Goal: Complete application form

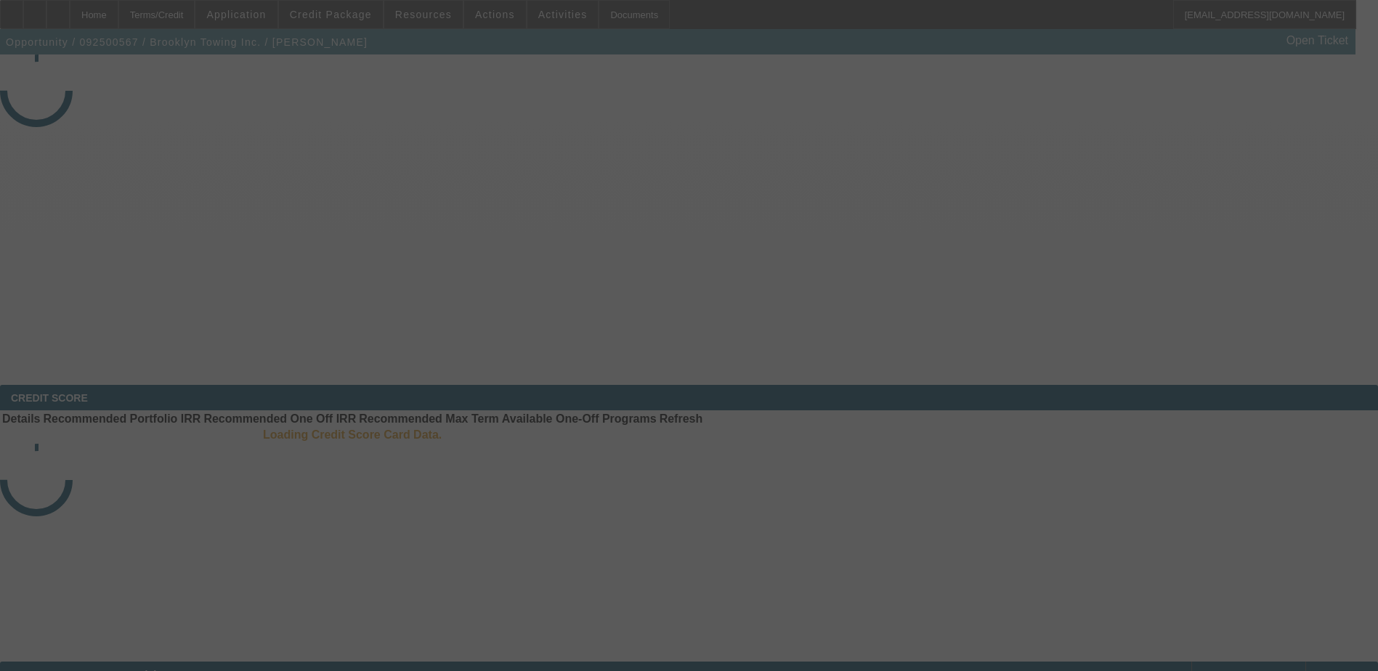
select select "4"
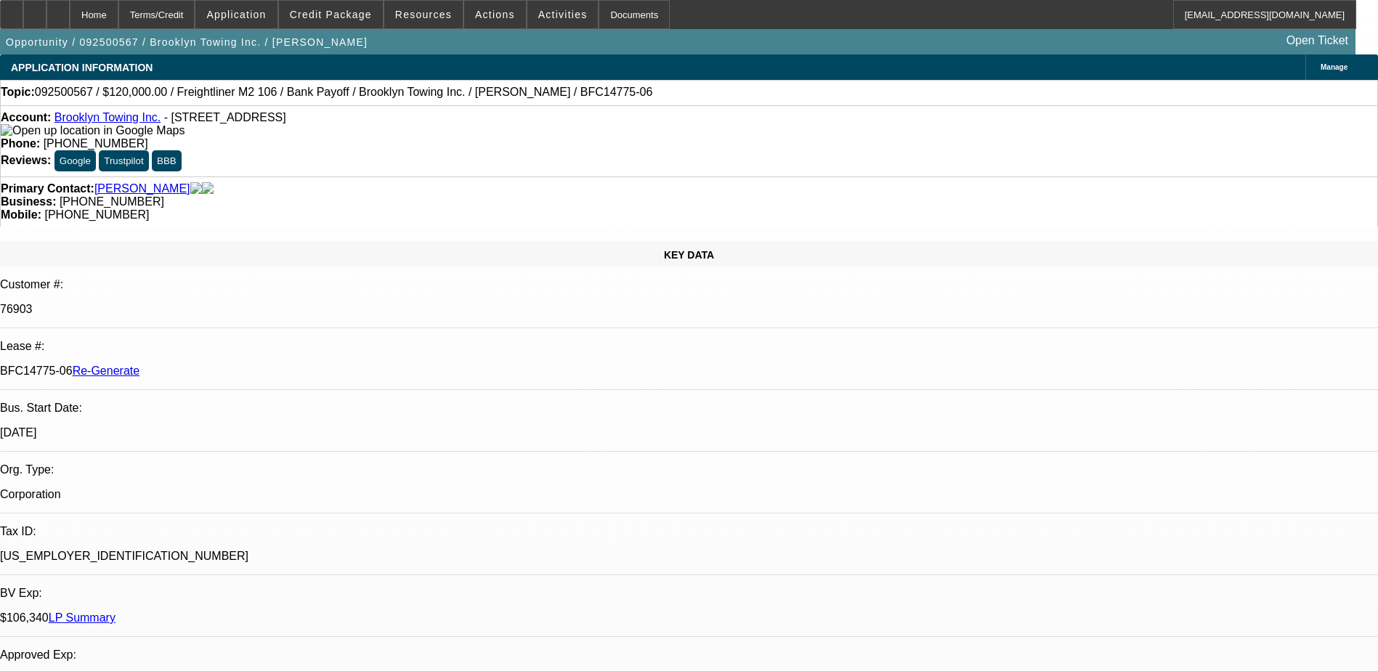
select select "0"
select select "1"
select select "2"
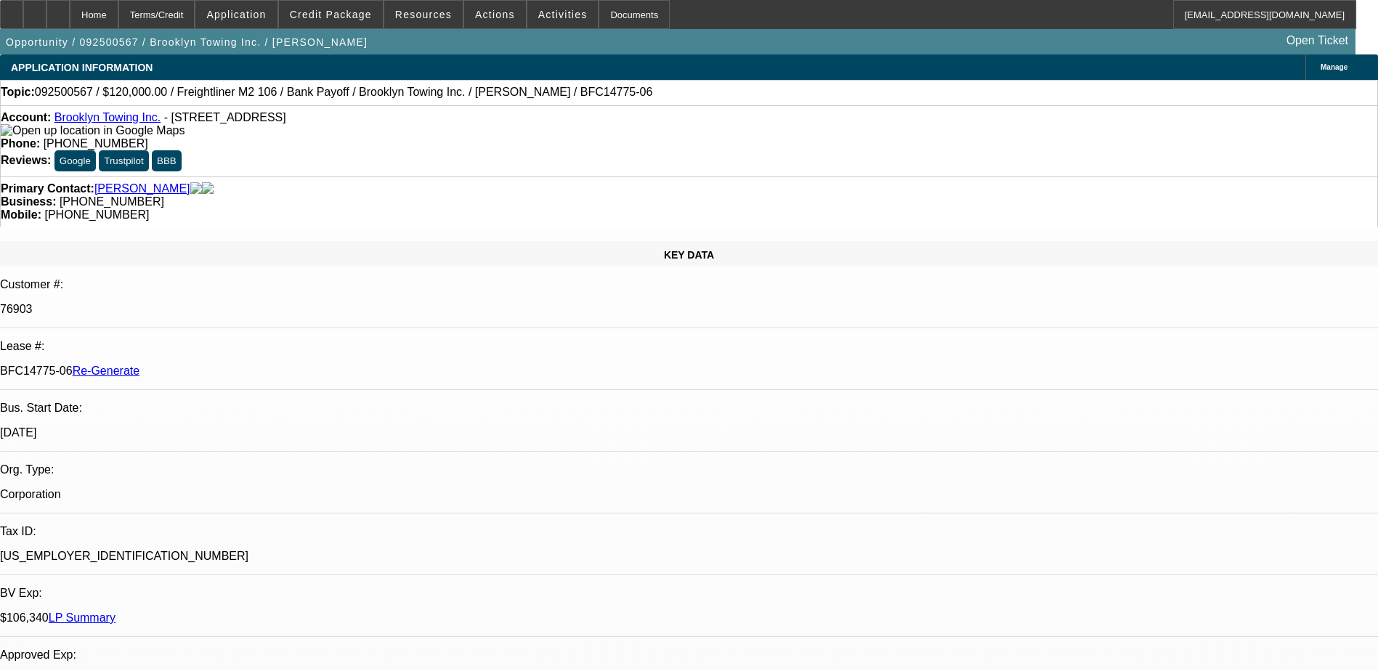
select select "6"
click at [608, 13] on div "Documents" at bounding box center [633, 14] width 71 height 29
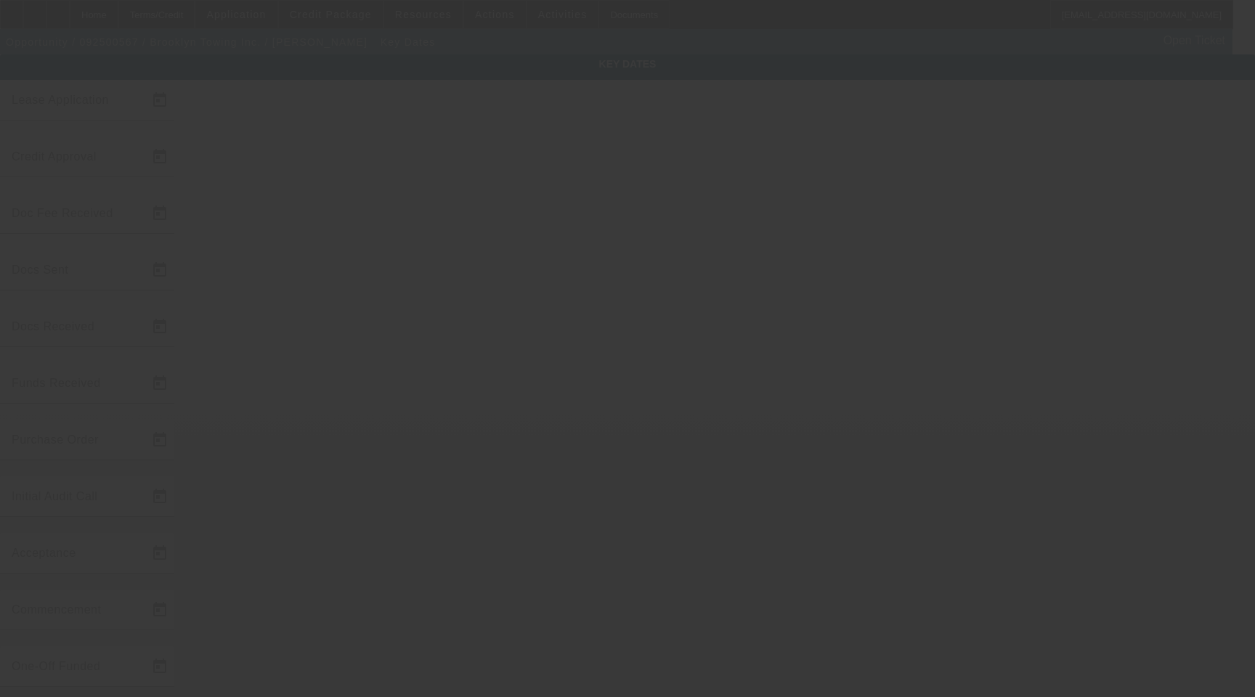
type input "9/25/2025"
type input "9/29/2025"
type input "10/1/2025"
type input "9/29/2025"
type input "10/1/2025"
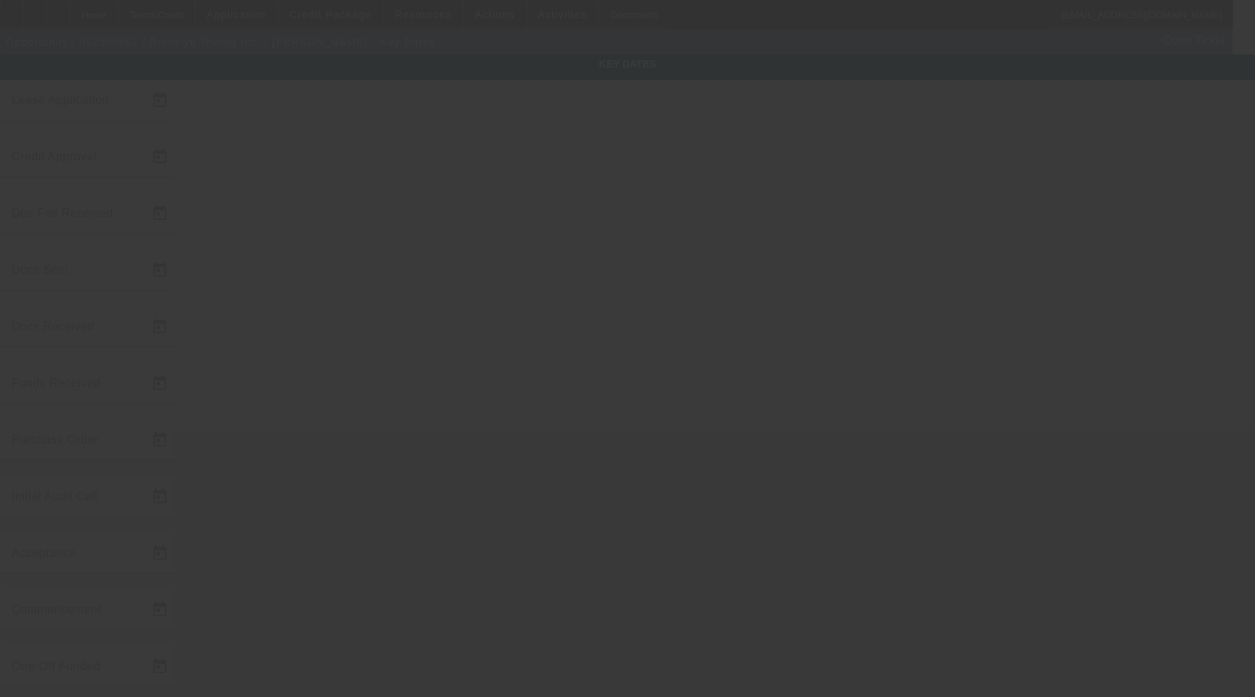
type input "10/1/2025"
type input "10/3/2025"
type input "10/15/2025"
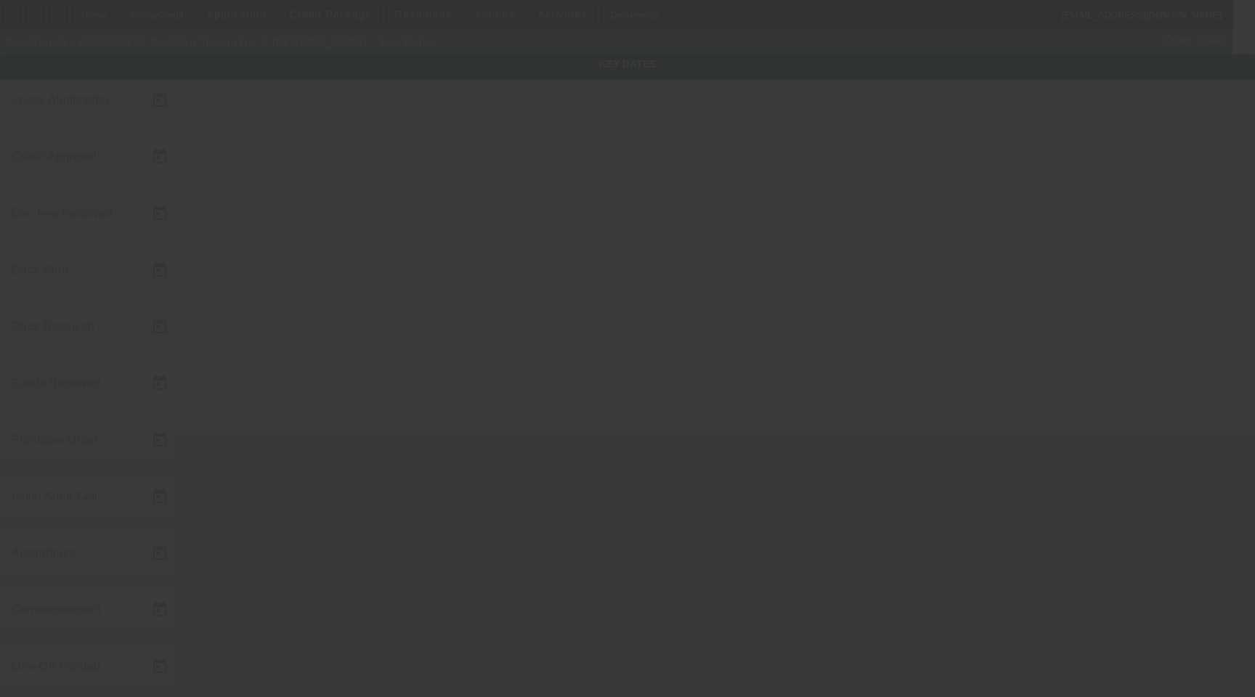
type input "11/15/2025"
type input "10/15/2025"
type input "[DATE]"
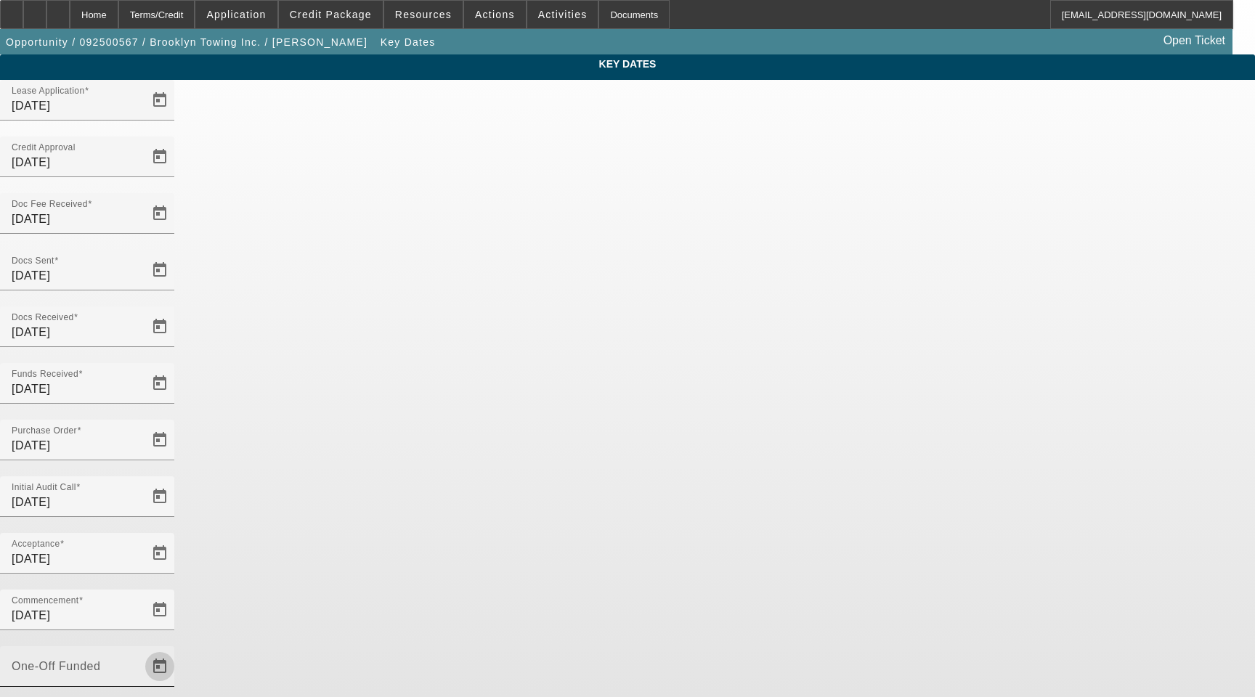
click at [177, 649] on span "Open calendar" at bounding box center [159, 666] width 35 height 35
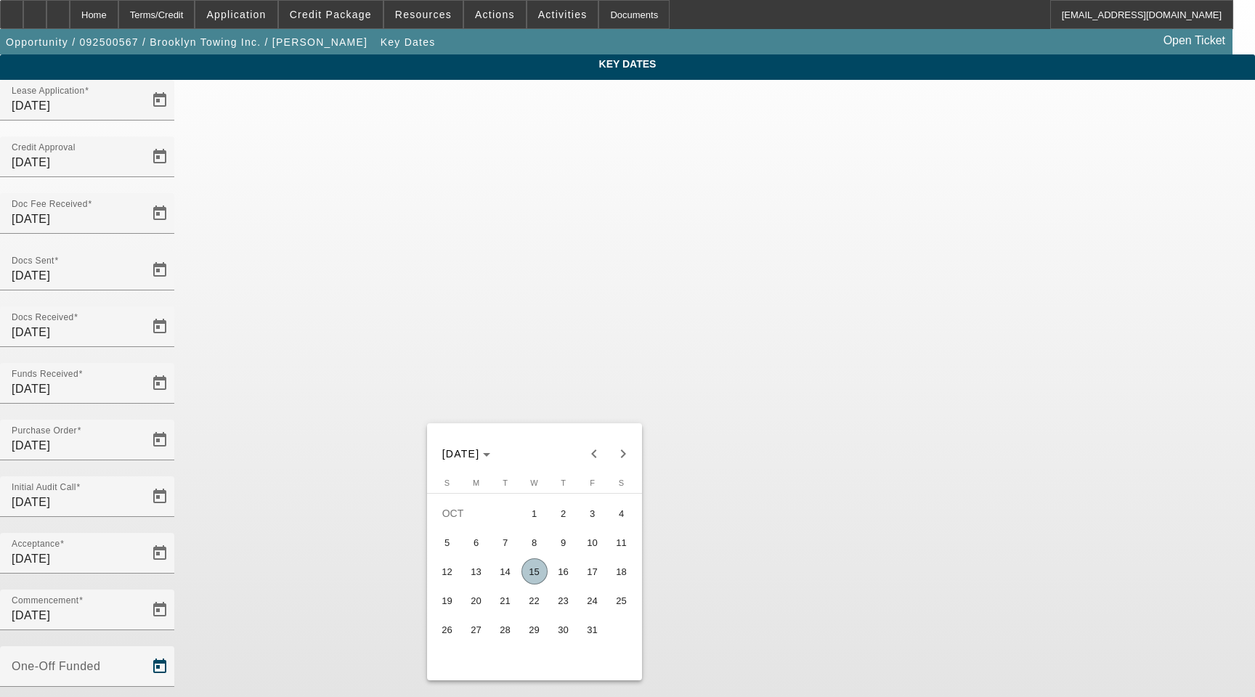
click at [535, 575] on span "15" at bounding box center [534, 571] width 26 height 26
type input "[DATE]"
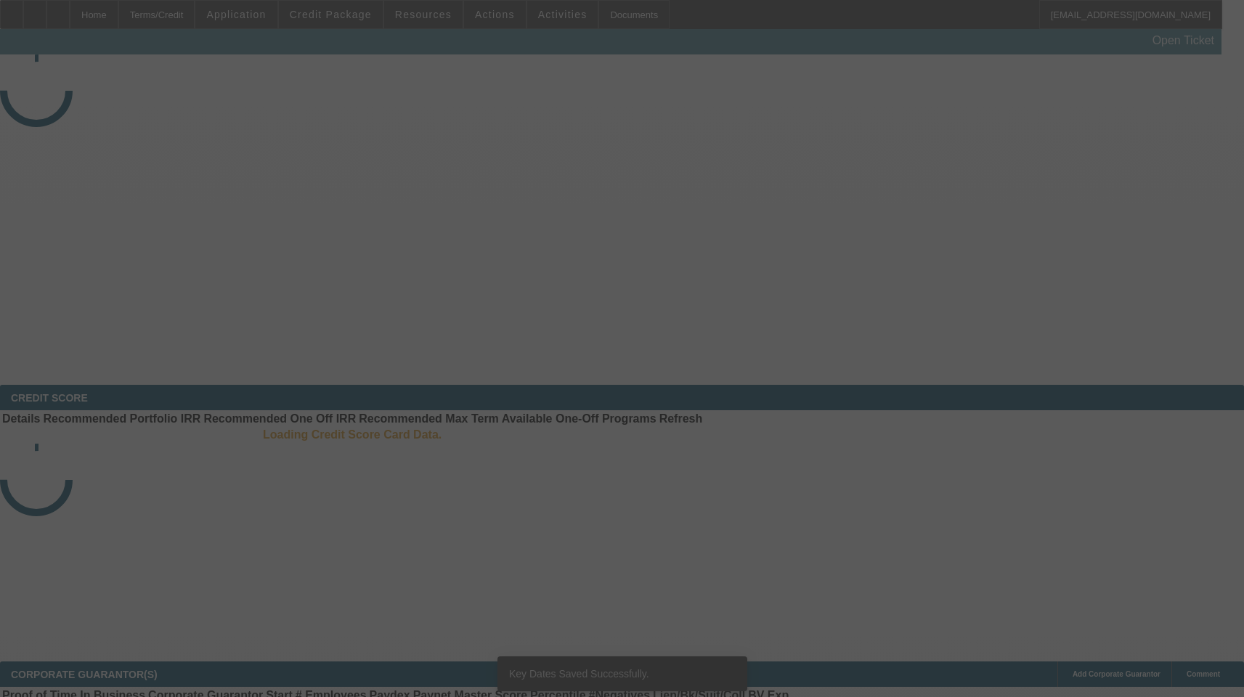
select select "4"
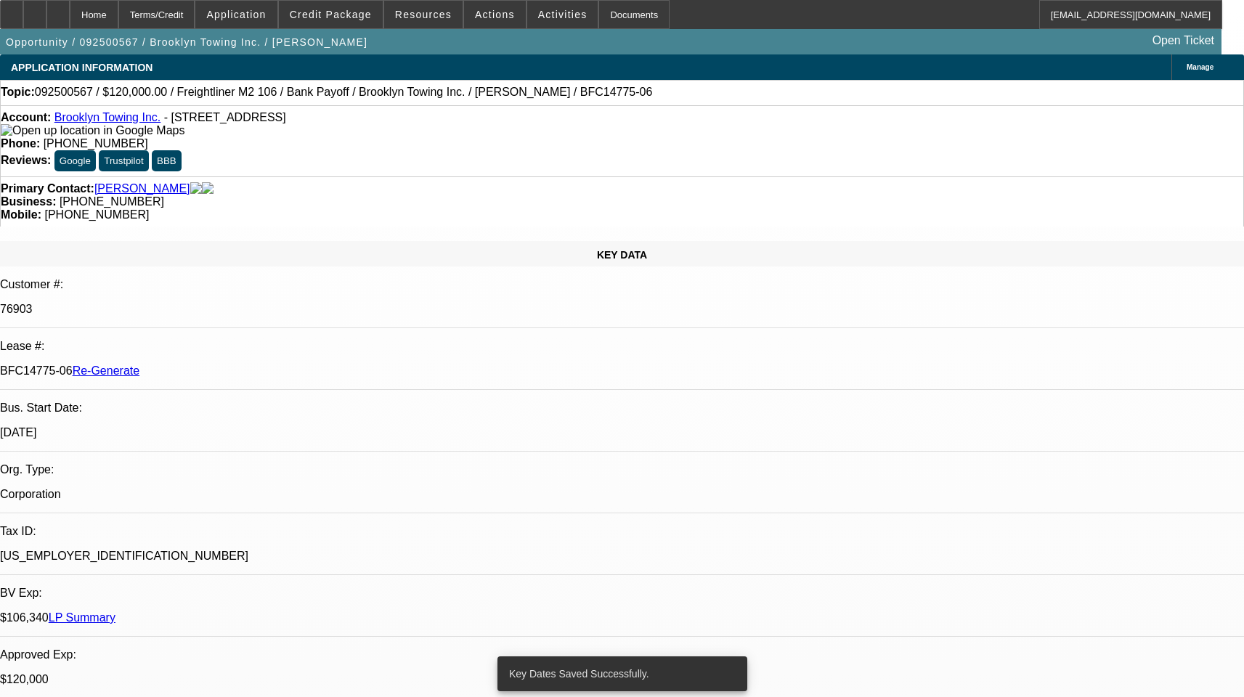
select select "0"
select select "1"
select select "2"
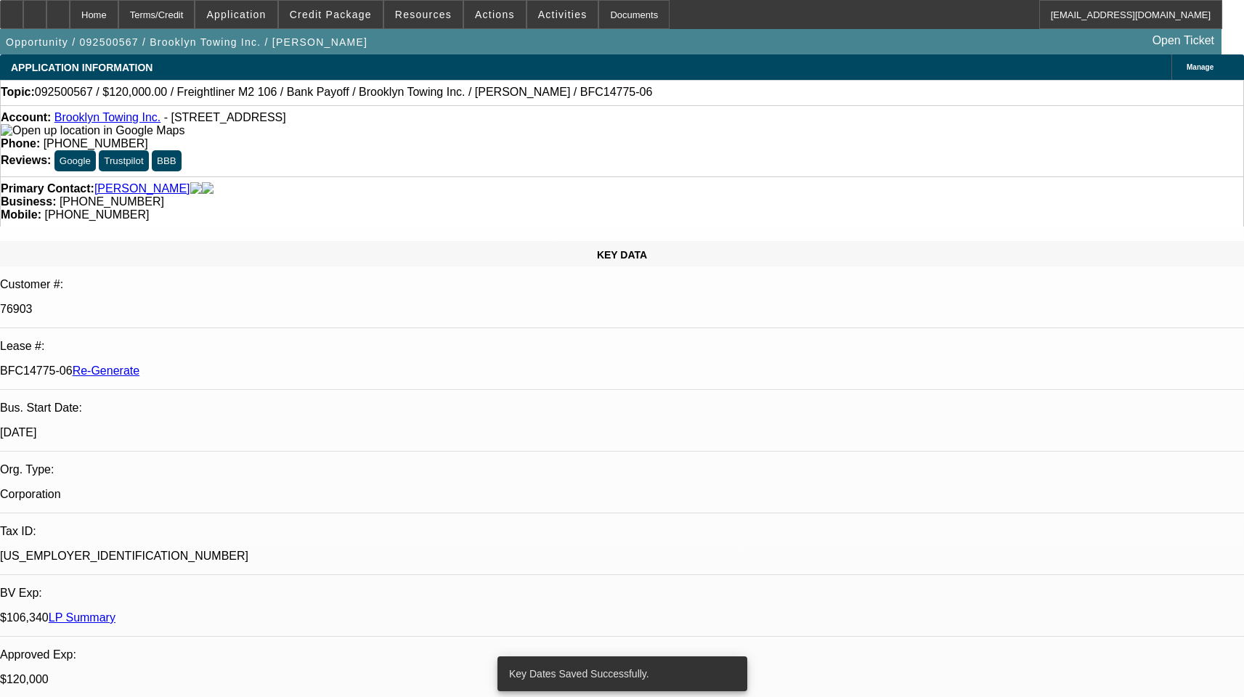
select select "6"
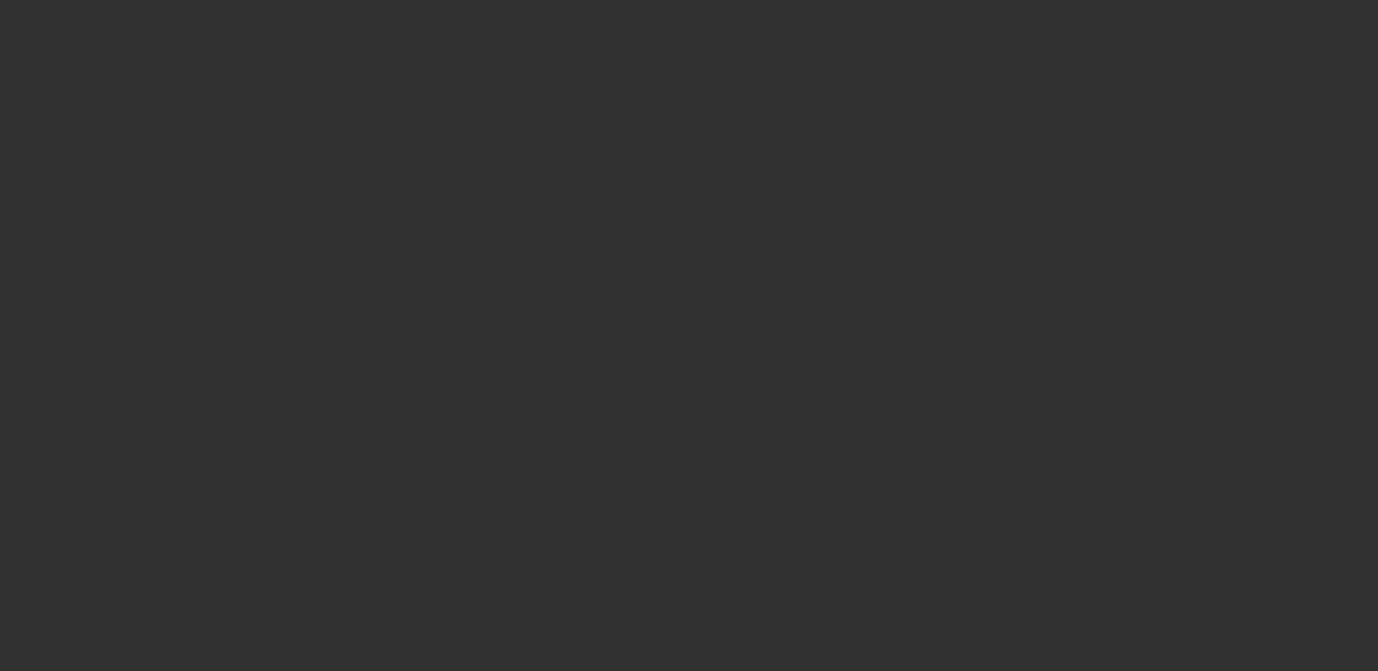
select select "3"
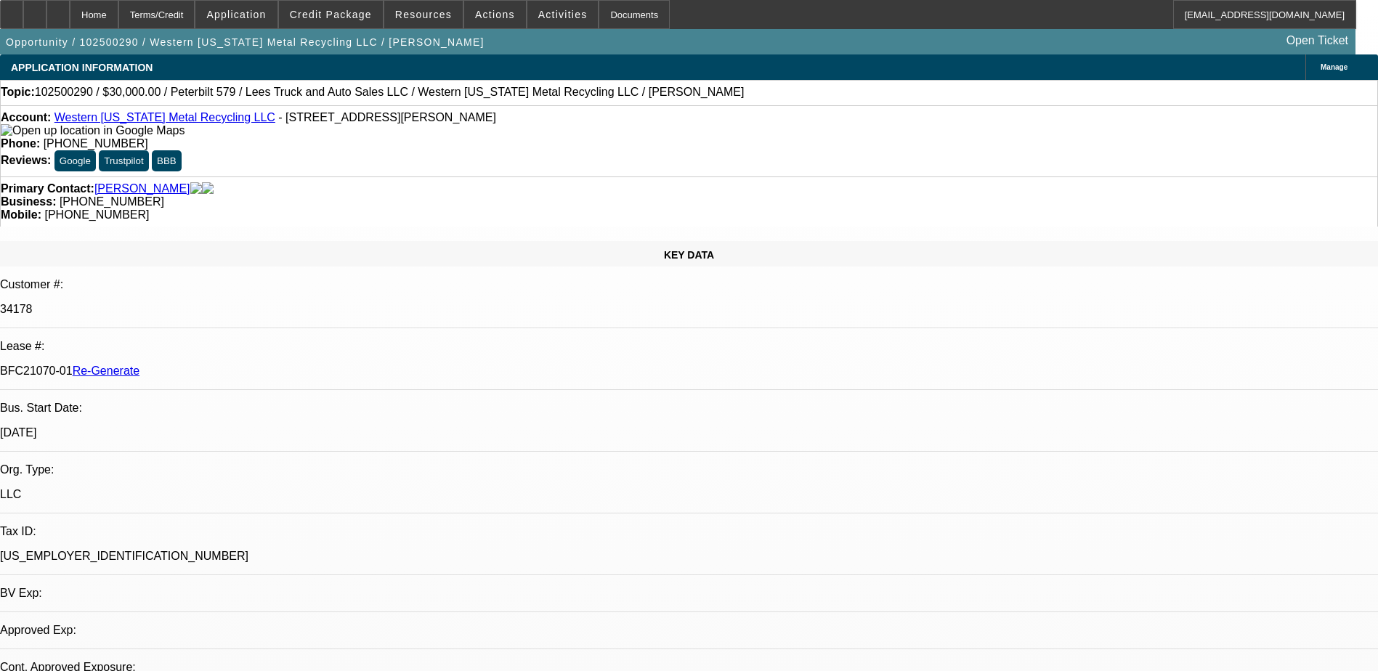
select select "0"
select select "3"
select select "0"
select select "6"
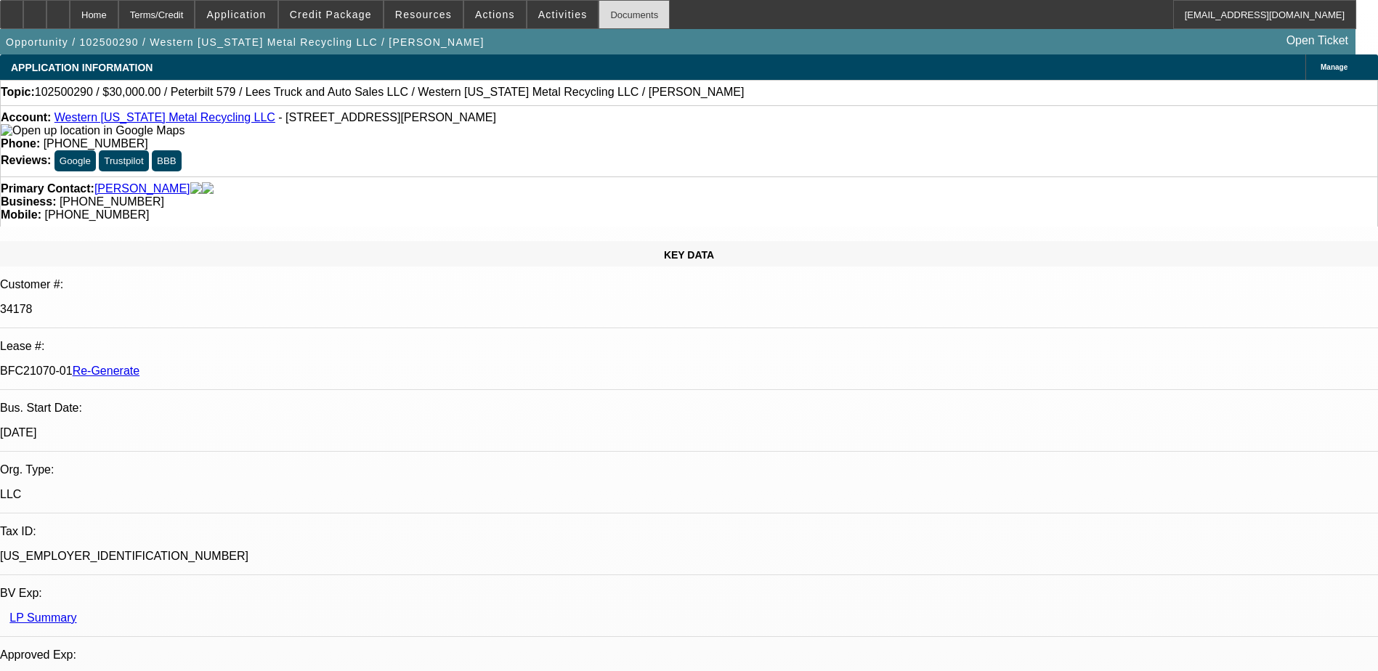
click at [610, 15] on div "Documents" at bounding box center [633, 14] width 71 height 29
click at [538, 20] on span "Activities" at bounding box center [562, 15] width 49 height 12
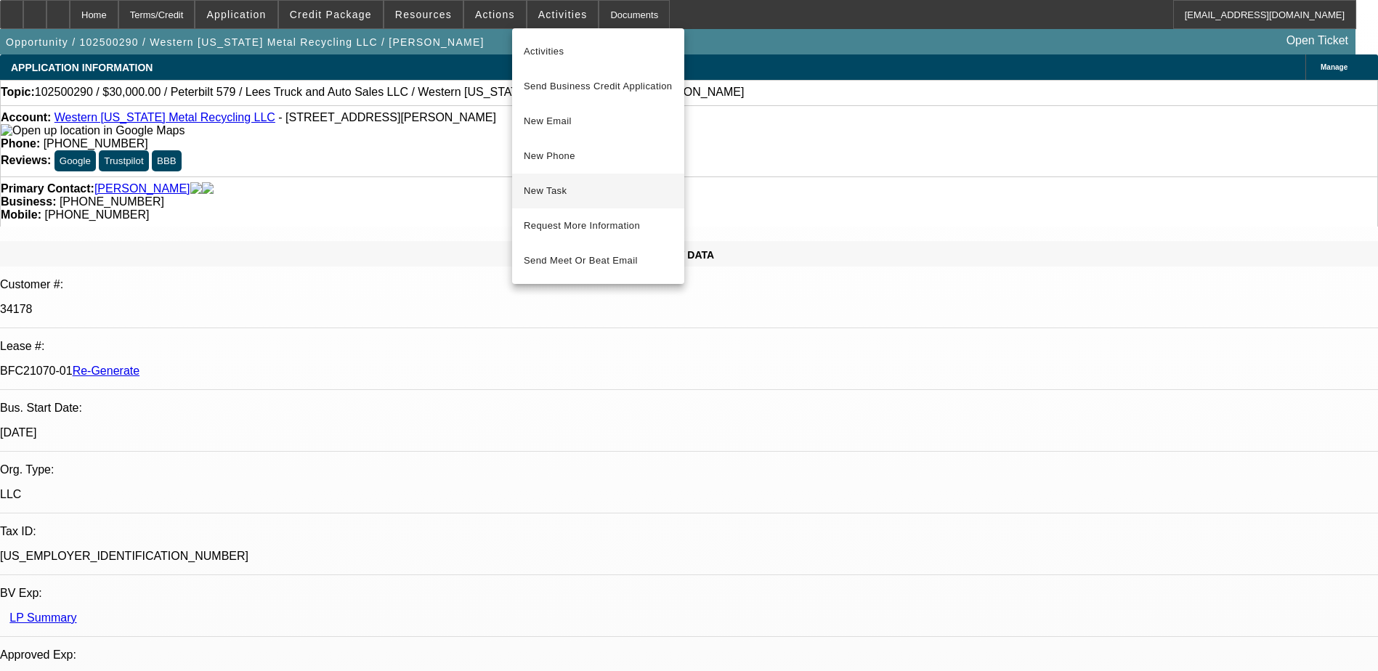
click at [594, 186] on span "New Task" at bounding box center [598, 190] width 149 height 17
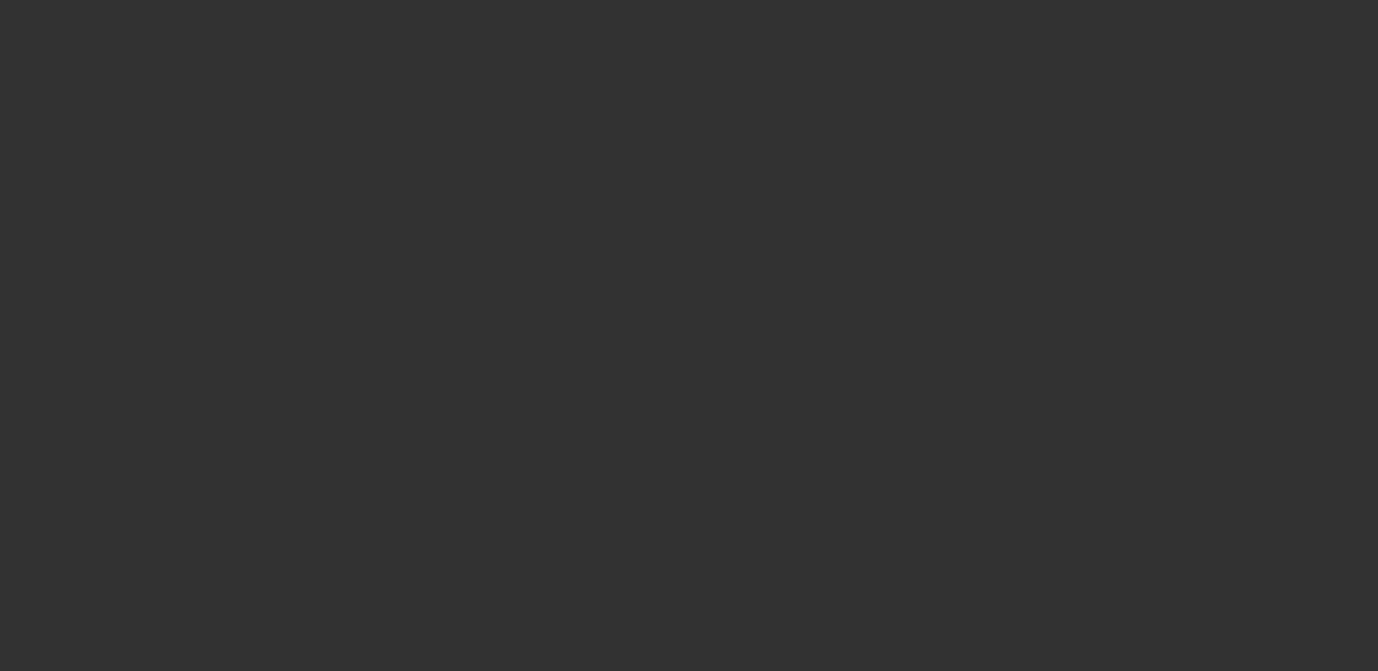
select select "3"
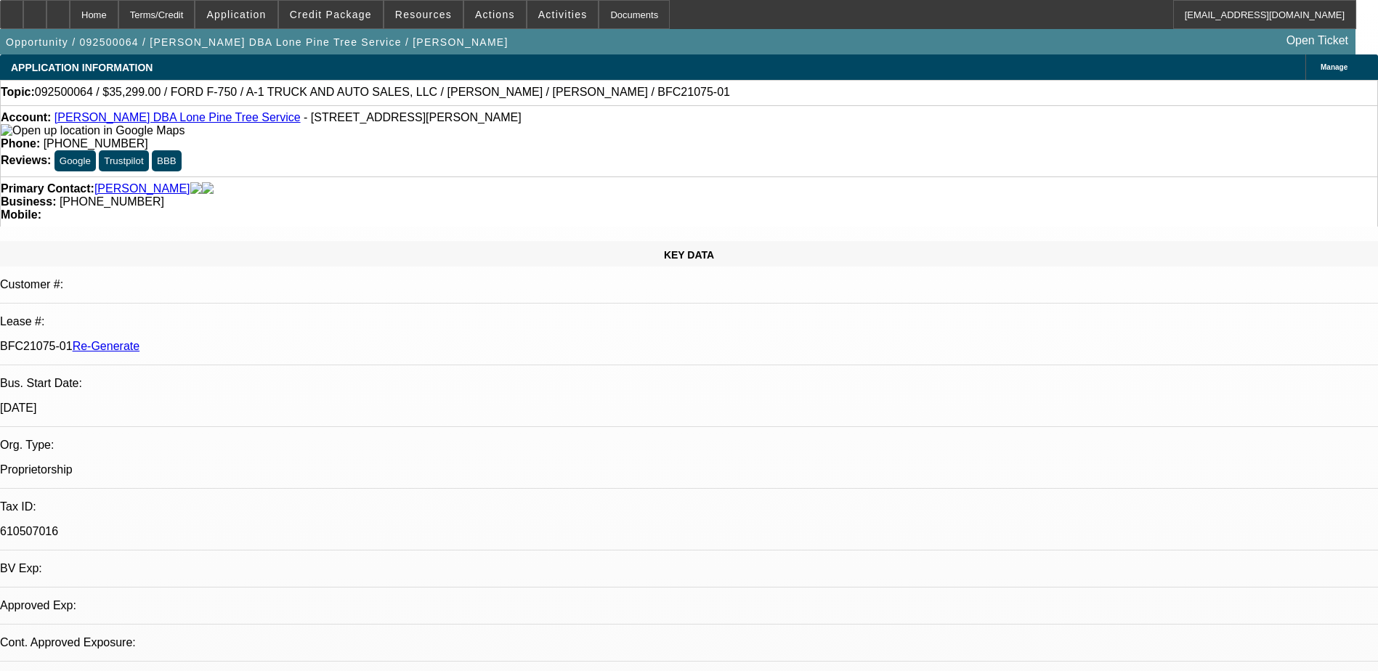
select select "0"
select select "2"
select select "0.1"
select select "1"
select select "2"
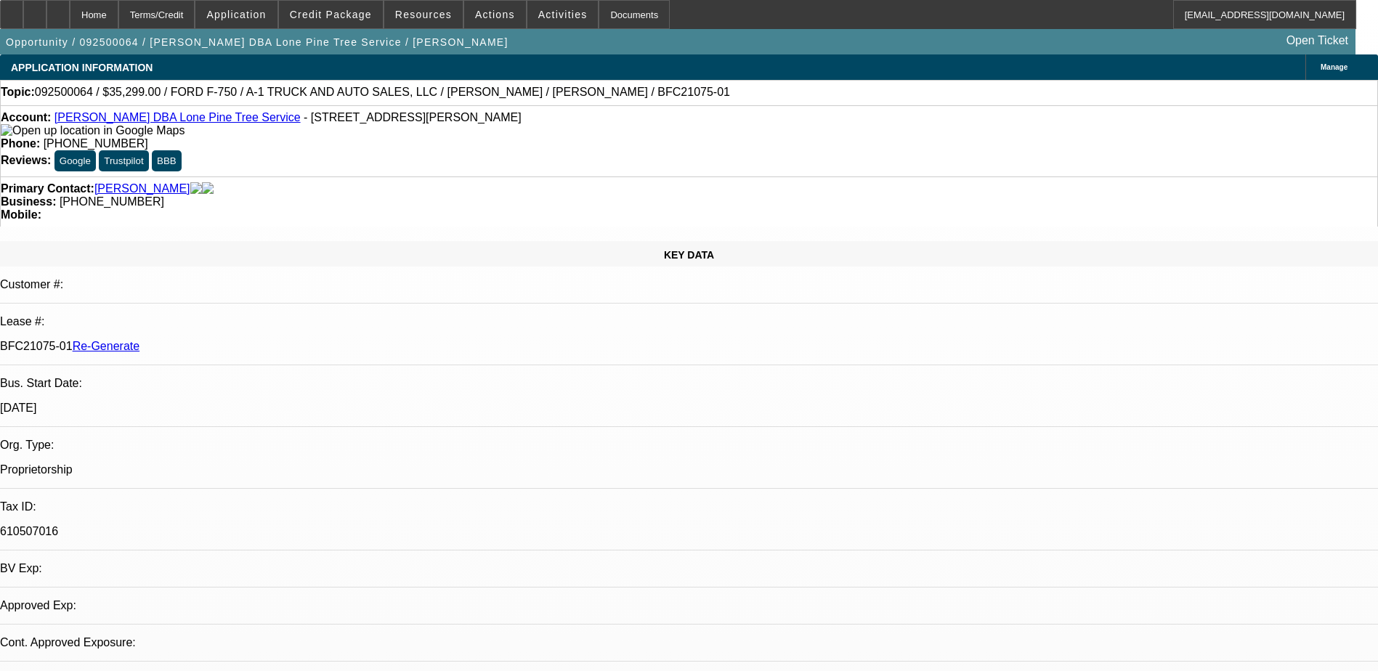
select select "4"
click at [601, 24] on div "Documents" at bounding box center [633, 14] width 71 height 29
click at [349, 5] on span at bounding box center [331, 14] width 104 height 35
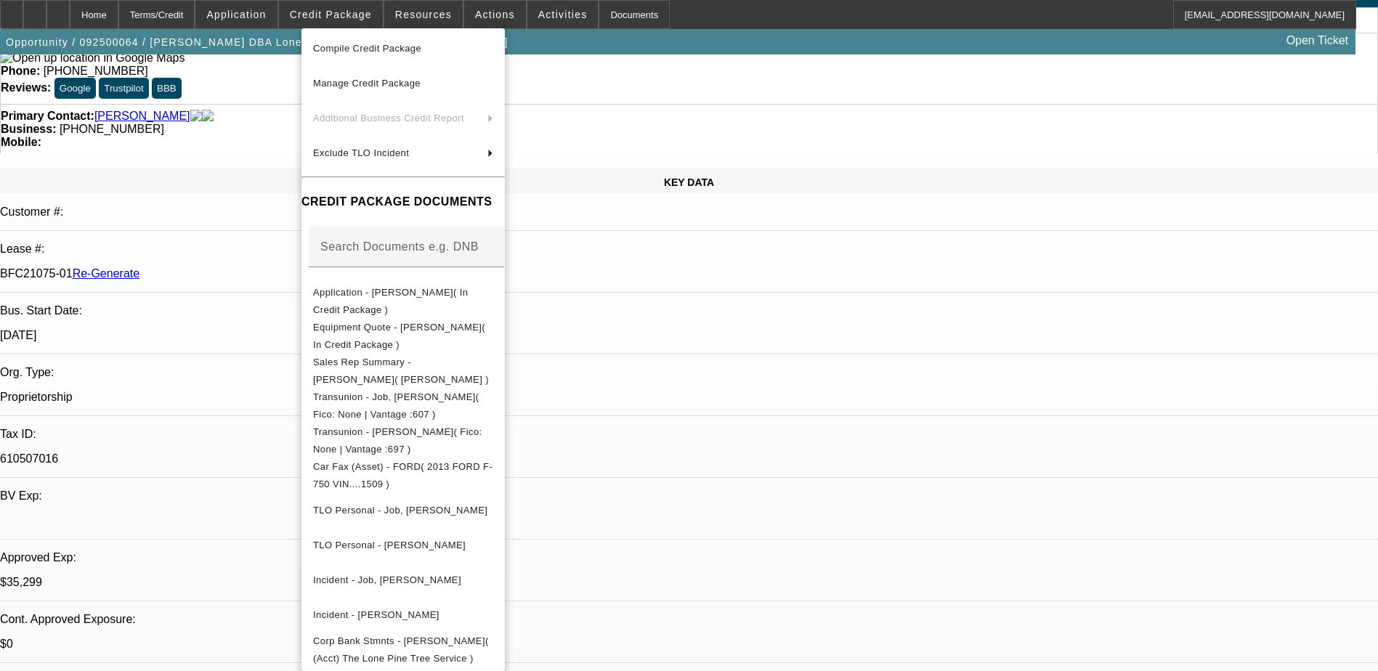
scroll to position [72, 0]
click at [858, 97] on div at bounding box center [689, 335] width 1378 height 671
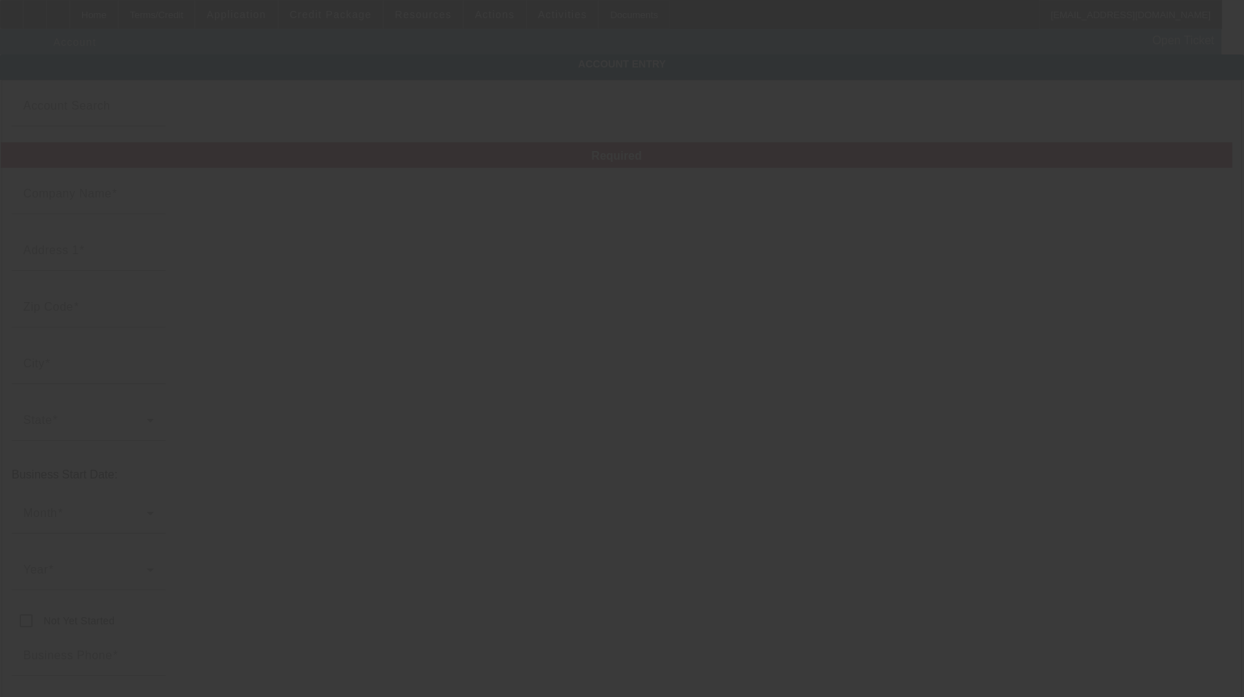
type input "[PERSON_NAME]"
type input "8867 [PERSON_NAME] Dr"
type input "95252"
type input "[GEOGRAPHIC_DATA]"
type input "[PHONE_NUMBER]"
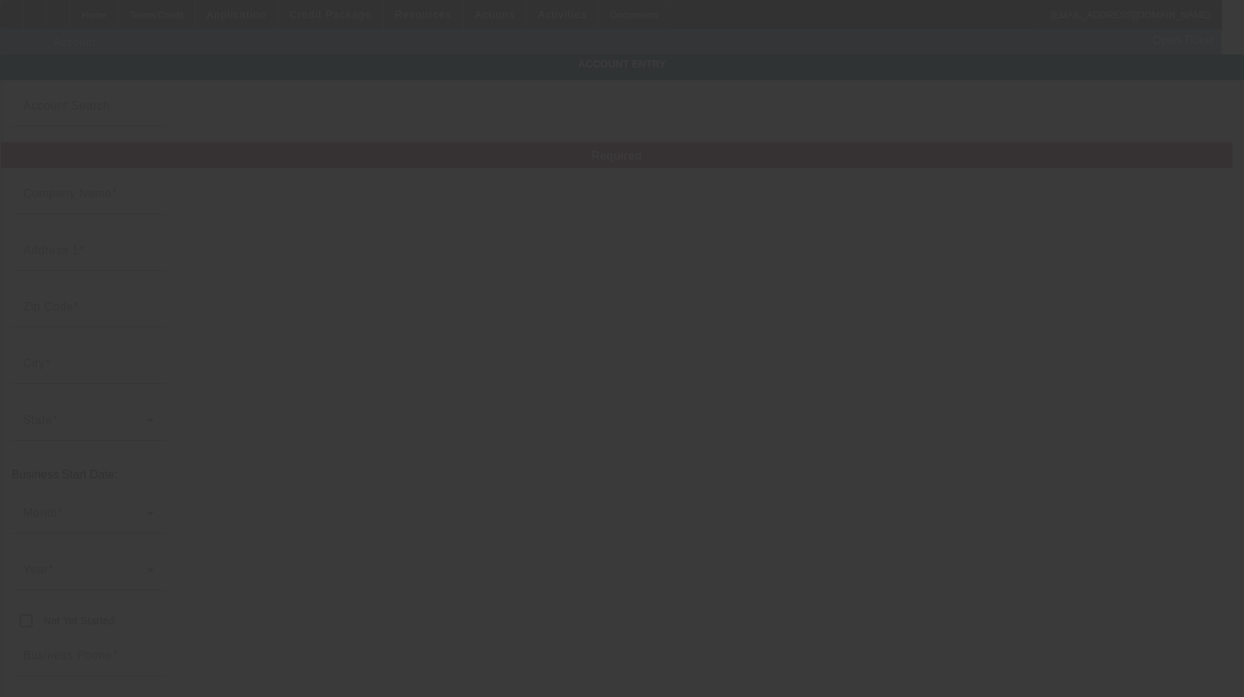
type input "Lone Pine Tree Service"
type input "a_joel92@yahoo.com"
type input "610507016"
type input "http://Lonepinetreeservice.Com"
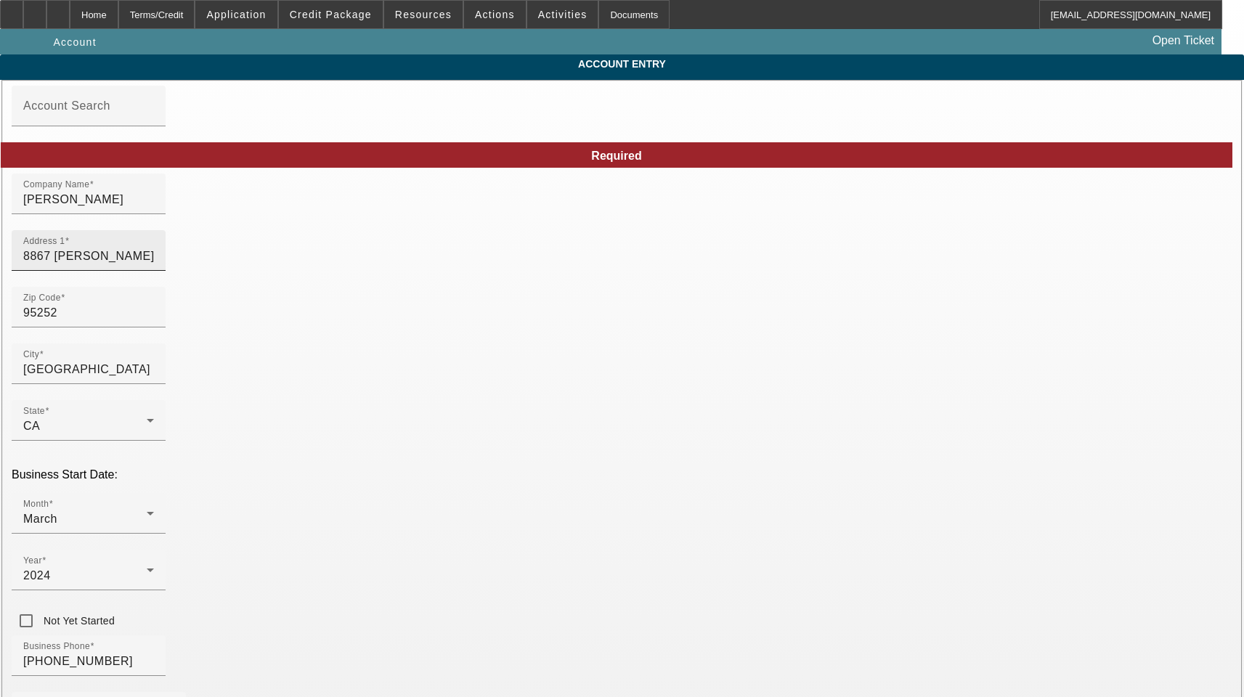
type input "9/4/2025"
drag, startPoint x: 770, startPoint y: 211, endPoint x: 505, endPoint y: 214, distance: 264.4
drag, startPoint x: 351, startPoint y: 275, endPoint x: 61, endPoint y: 243, distance: 292.3
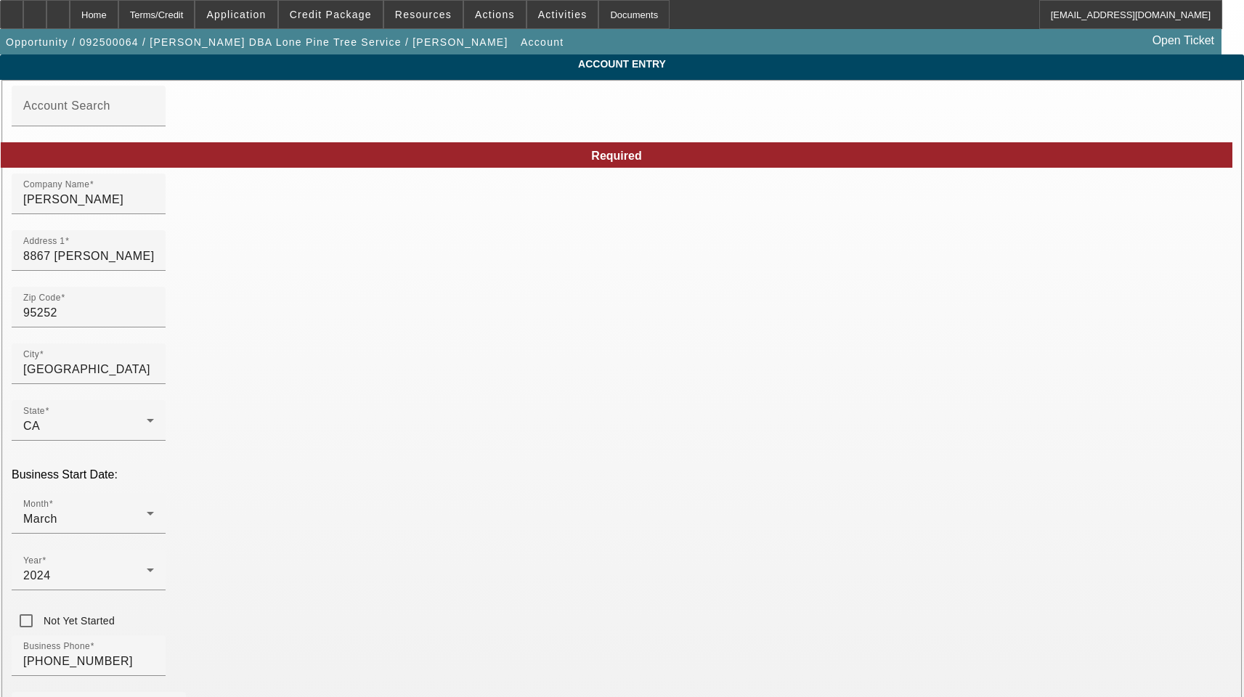
drag, startPoint x: 695, startPoint y: 379, endPoint x: 716, endPoint y: 378, distance: 21.1
paste input "Calaveras"
type input "Calaveras"
drag, startPoint x: 323, startPoint y: 515, endPoint x: 120, endPoint y: 508, distance: 203.5
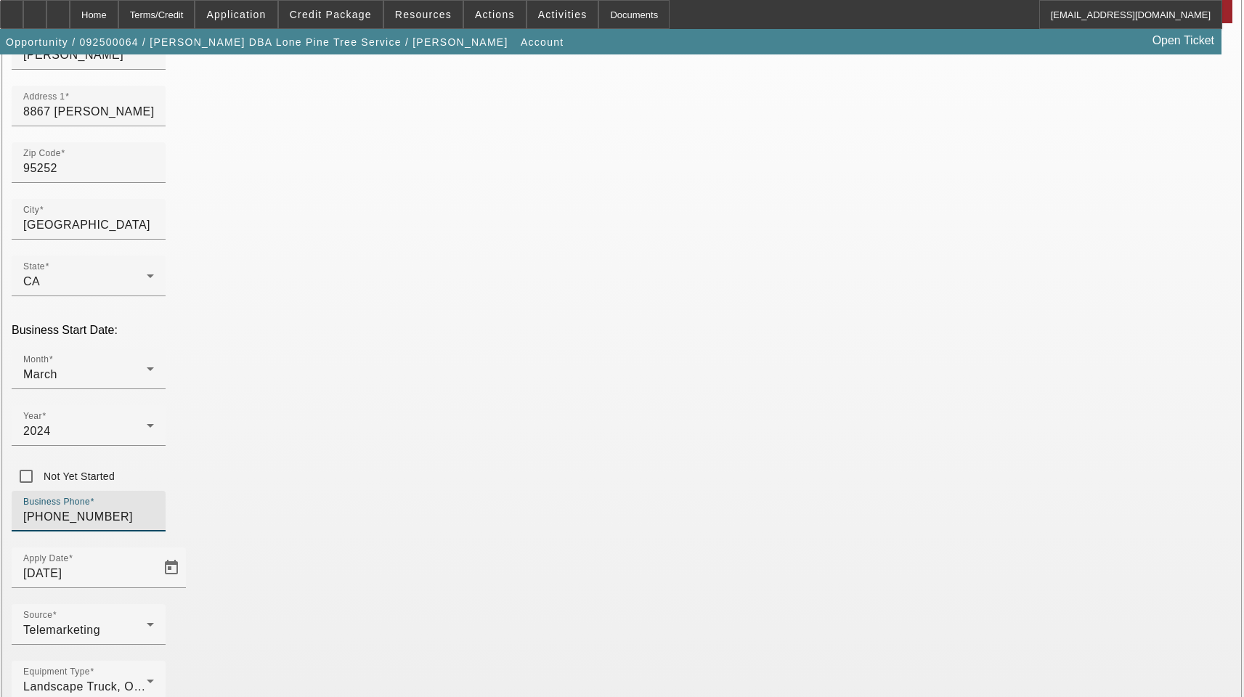
scroll to position [159, 0]
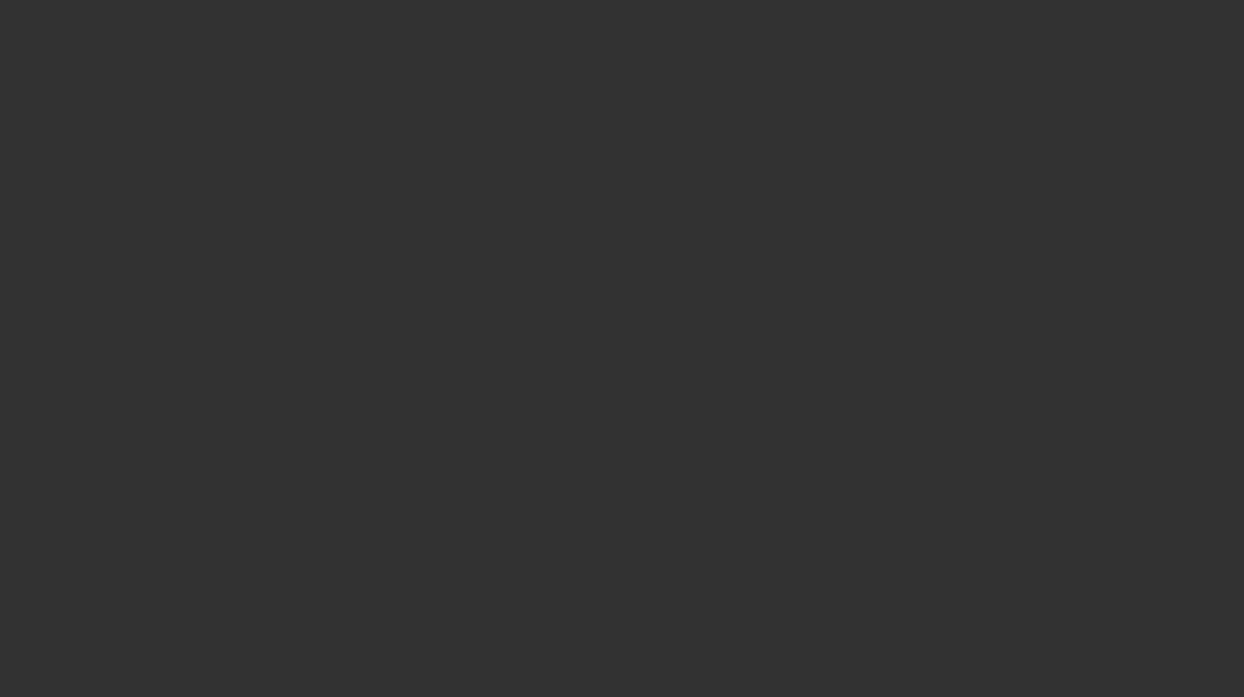
select select "3"
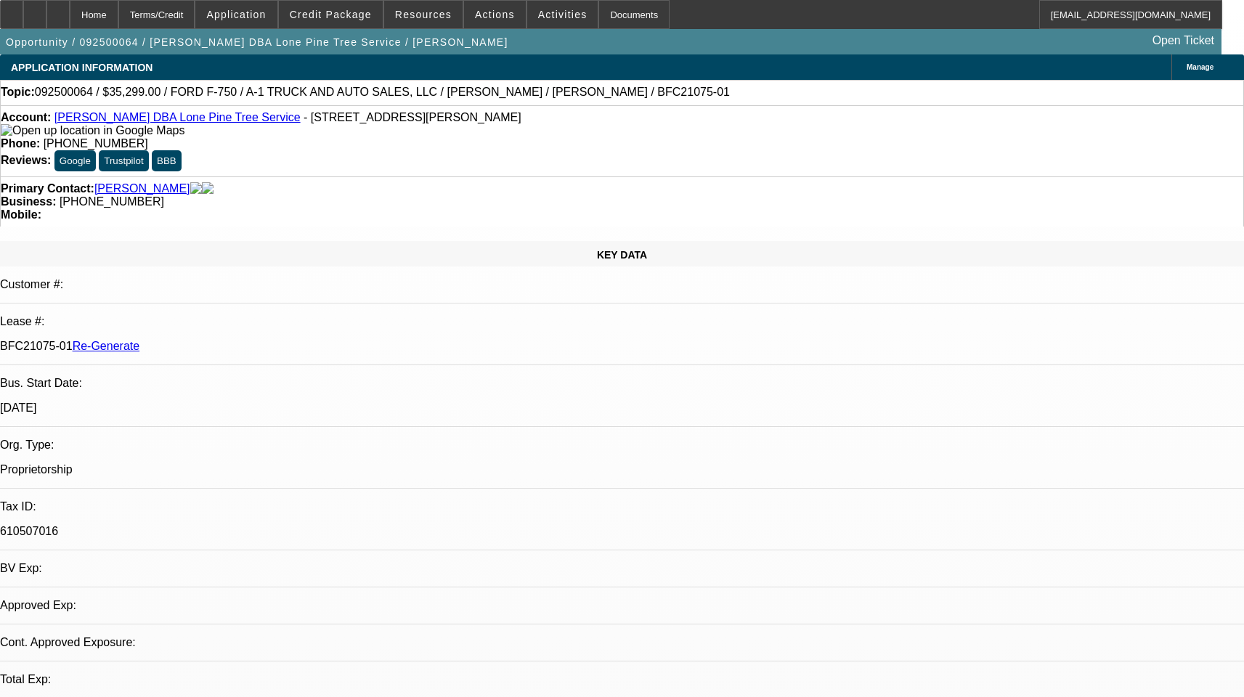
select select "0"
select select "2"
select select "0.1"
select select "4"
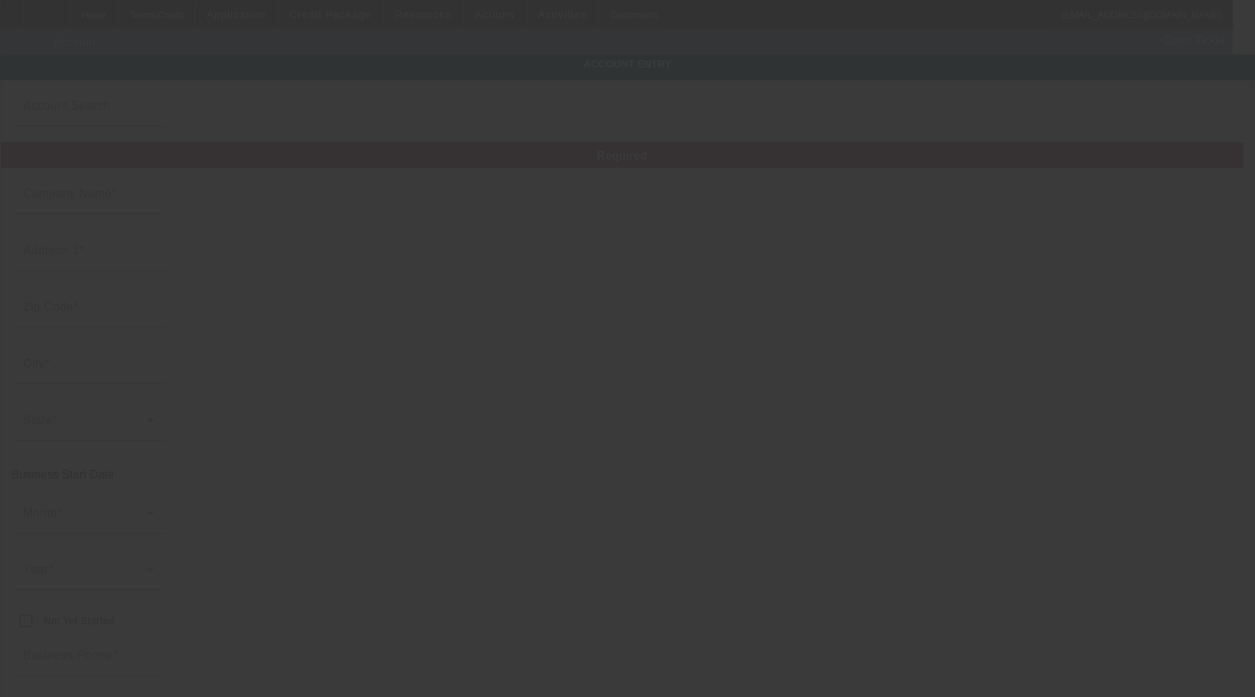
type input "[PERSON_NAME]"
type input "8867 [PERSON_NAME] Dr"
type input "95252"
type input "[GEOGRAPHIC_DATA]"
type input "[PHONE_NUMBER]"
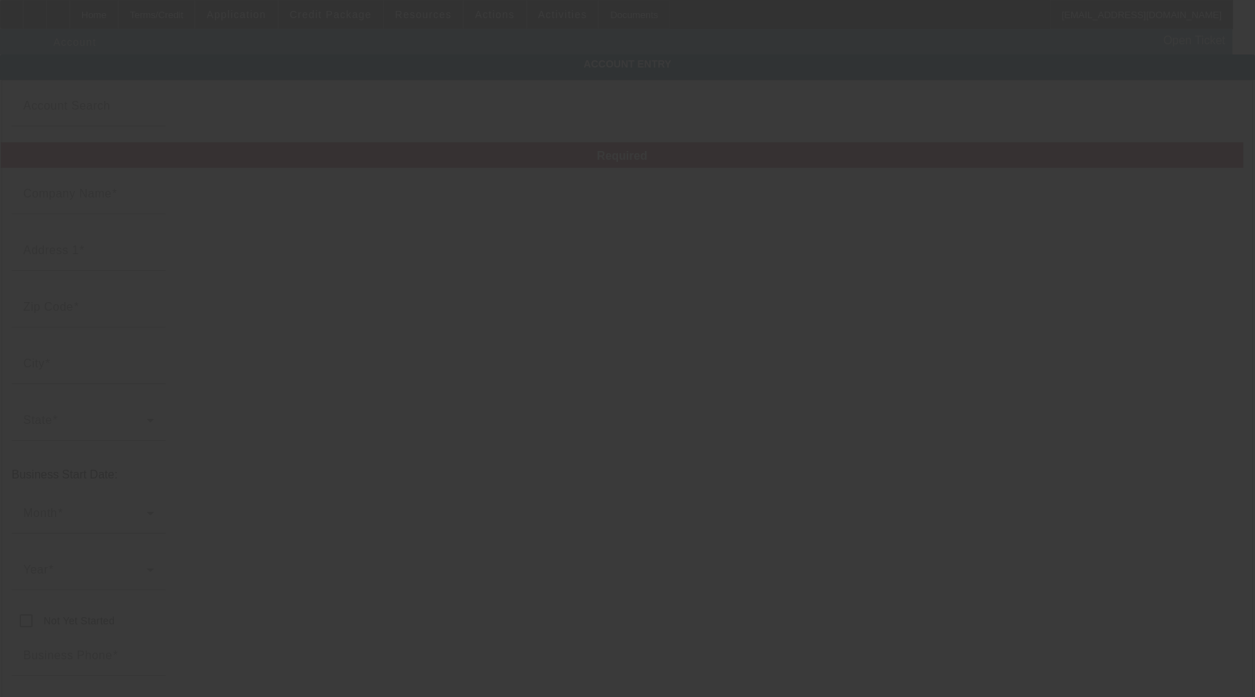
type input "Lone Pine Tree Service"
type input "[EMAIL_ADDRESS][DOMAIN_NAME]"
type input "Calaveras"
type input "610507016"
type input "[URL][DOMAIN_NAME]"
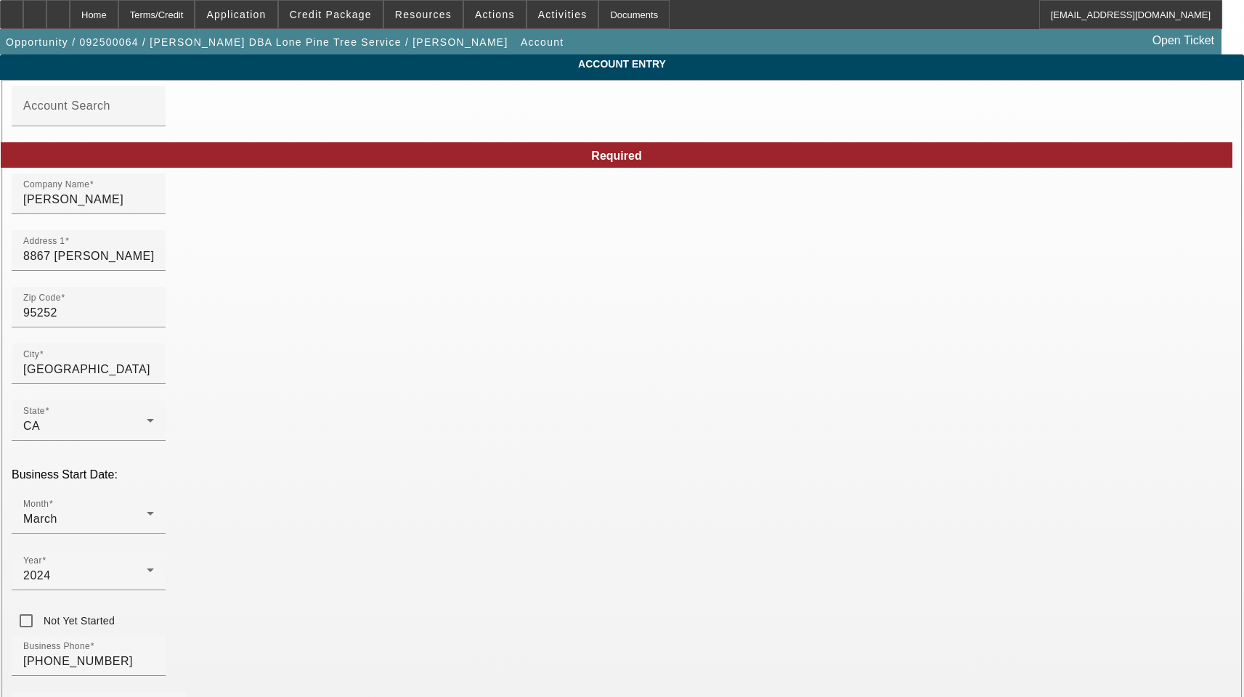
type input "[DATE]"
drag, startPoint x: 288, startPoint y: 203, endPoint x: -76, endPoint y: 193, distance: 364.0
click at [0, 193] on html "Home Terms/Credit Application Credit Package Resources Actions Activities Docum…" at bounding box center [622, 348] width 1244 height 697
type input "Jillian Ann Job"
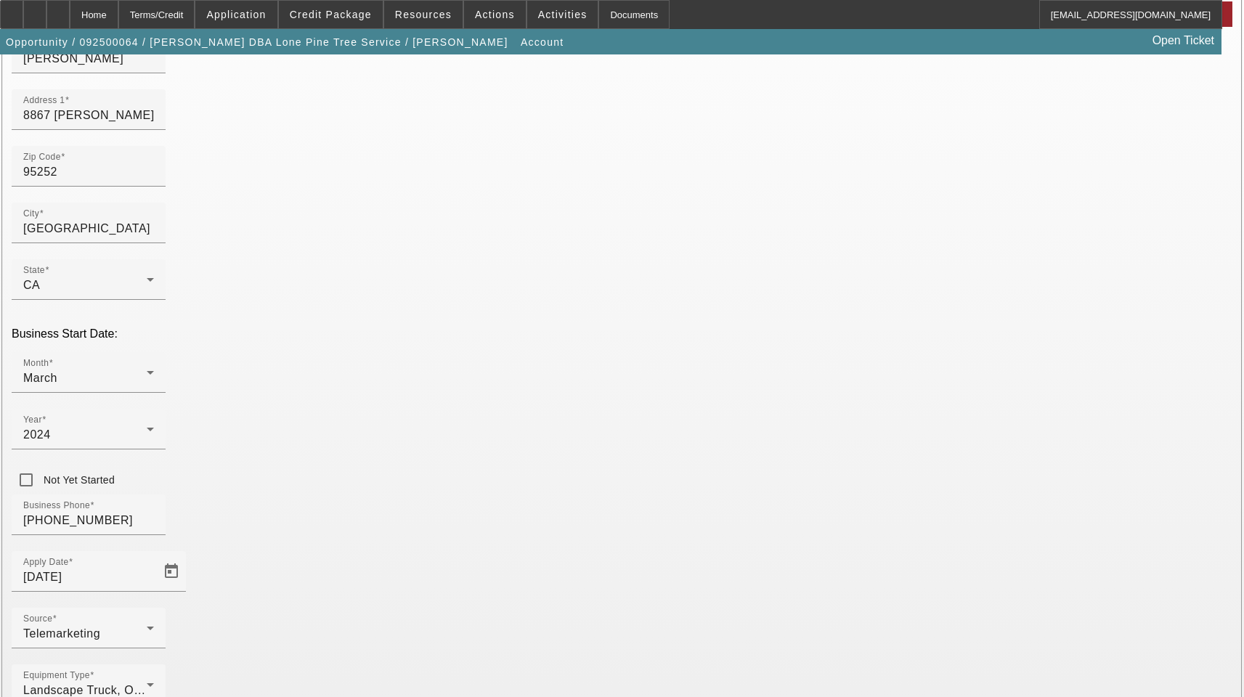
scroll to position [159, 0]
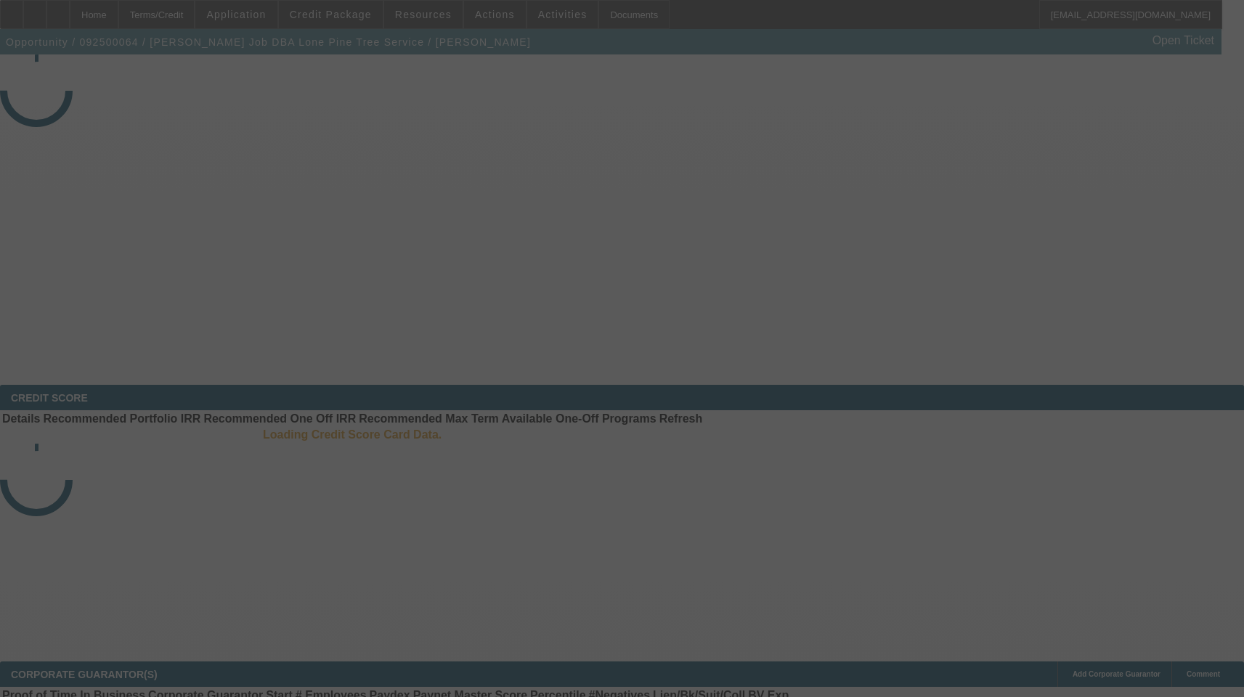
select select "3"
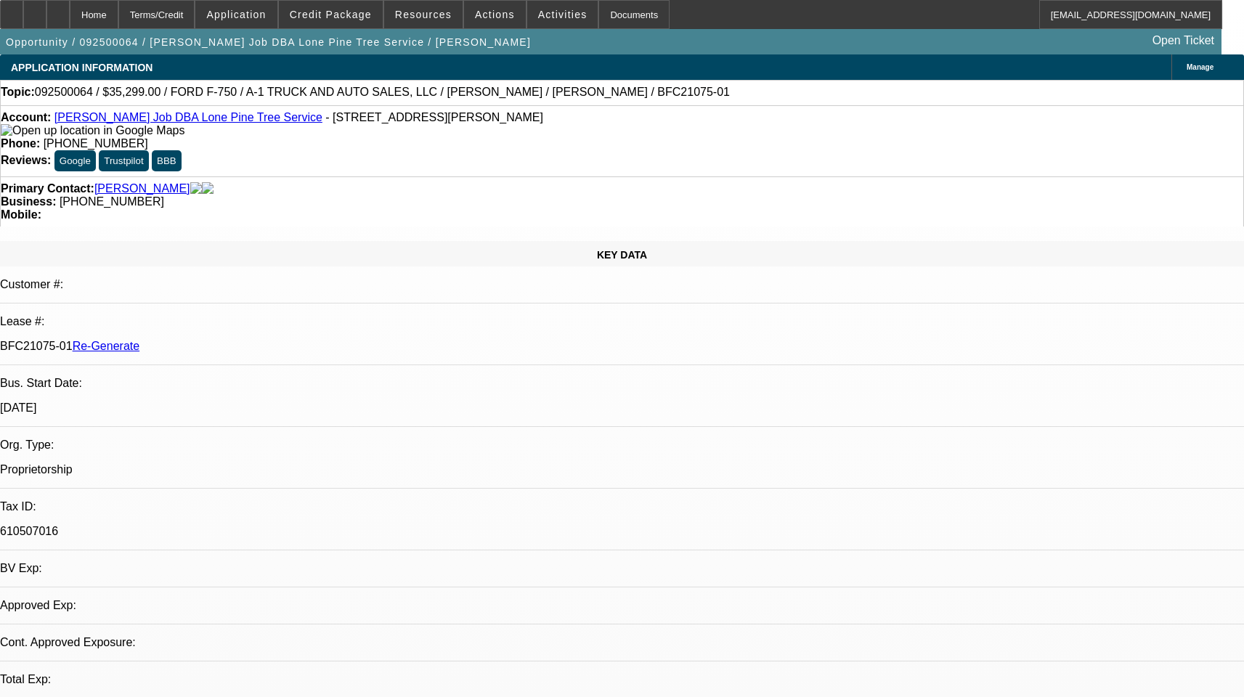
select select "0"
select select "2"
select select "0.1"
select select "1"
select select "2"
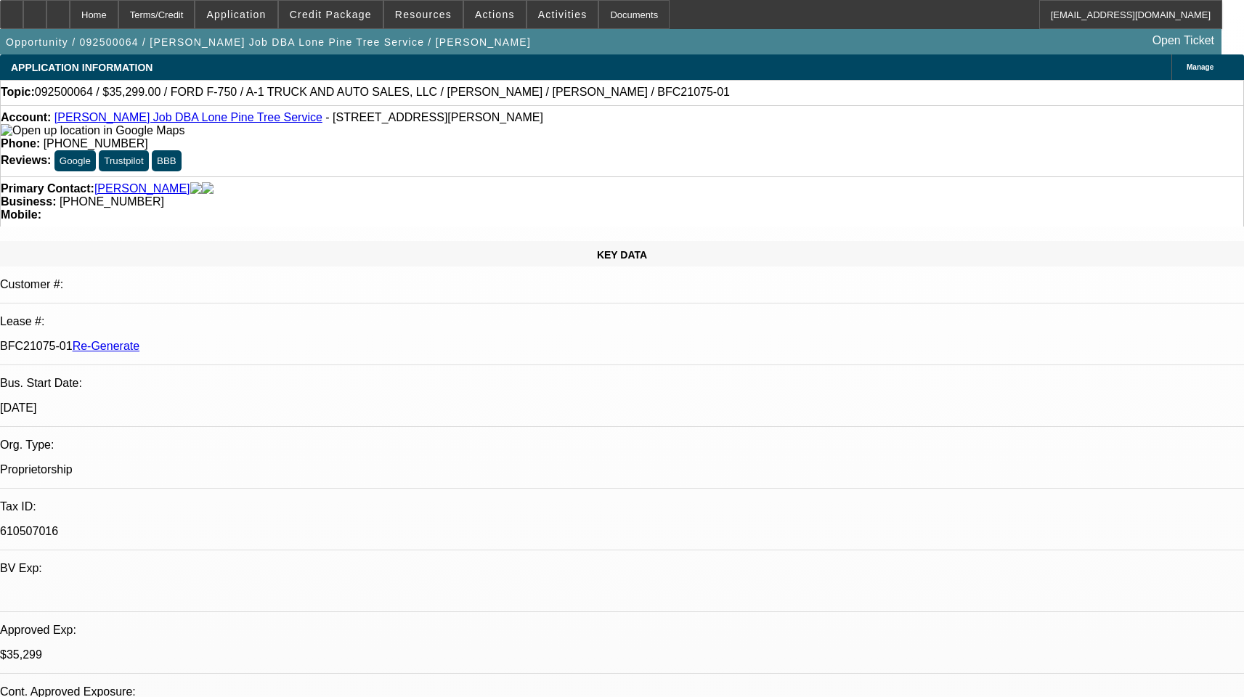
select select "4"
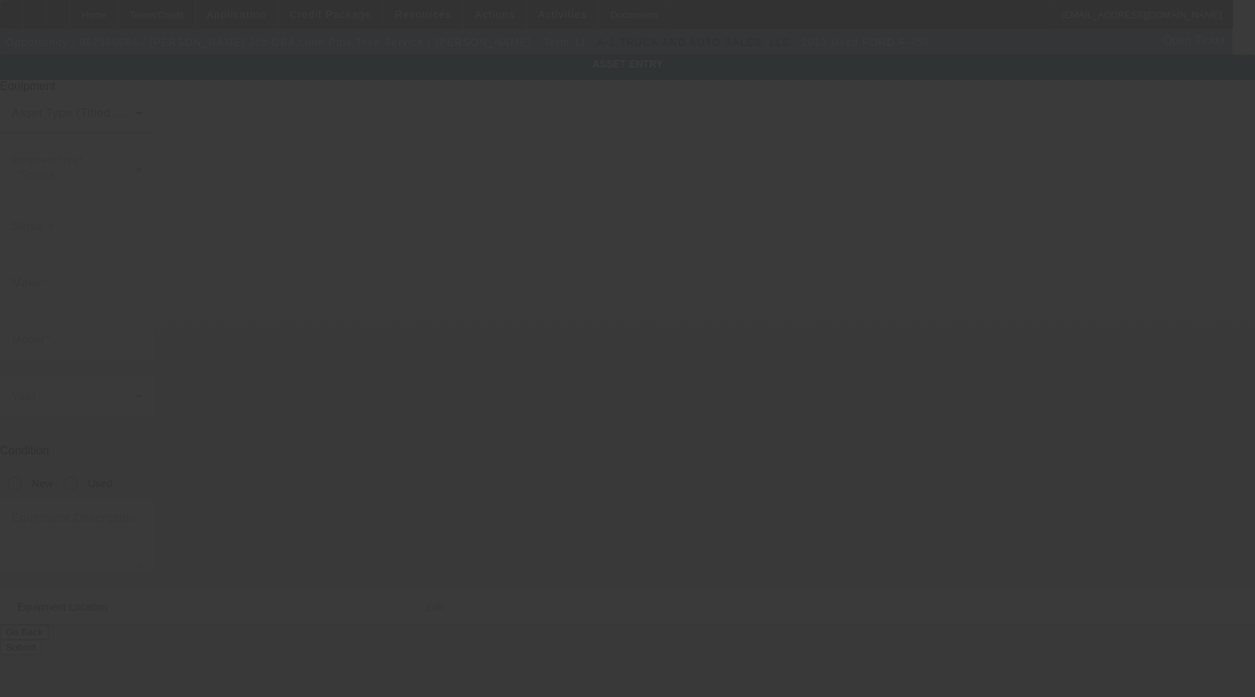
type input "[US_VEHICLE_IDENTIFICATION_NUMBER]"
type input "Ford"
type input "F-750"
radio input "true"
type input "8867 Rose Marie Dr"
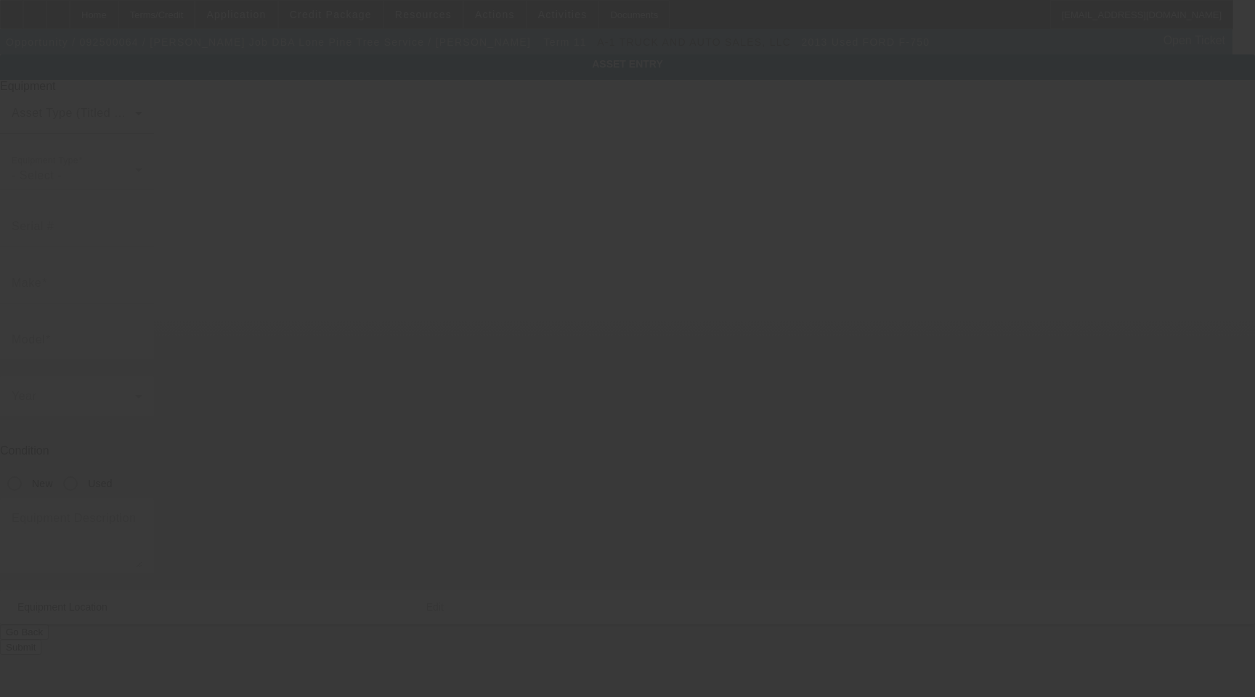
type input "Valley Springs"
type input "95252"
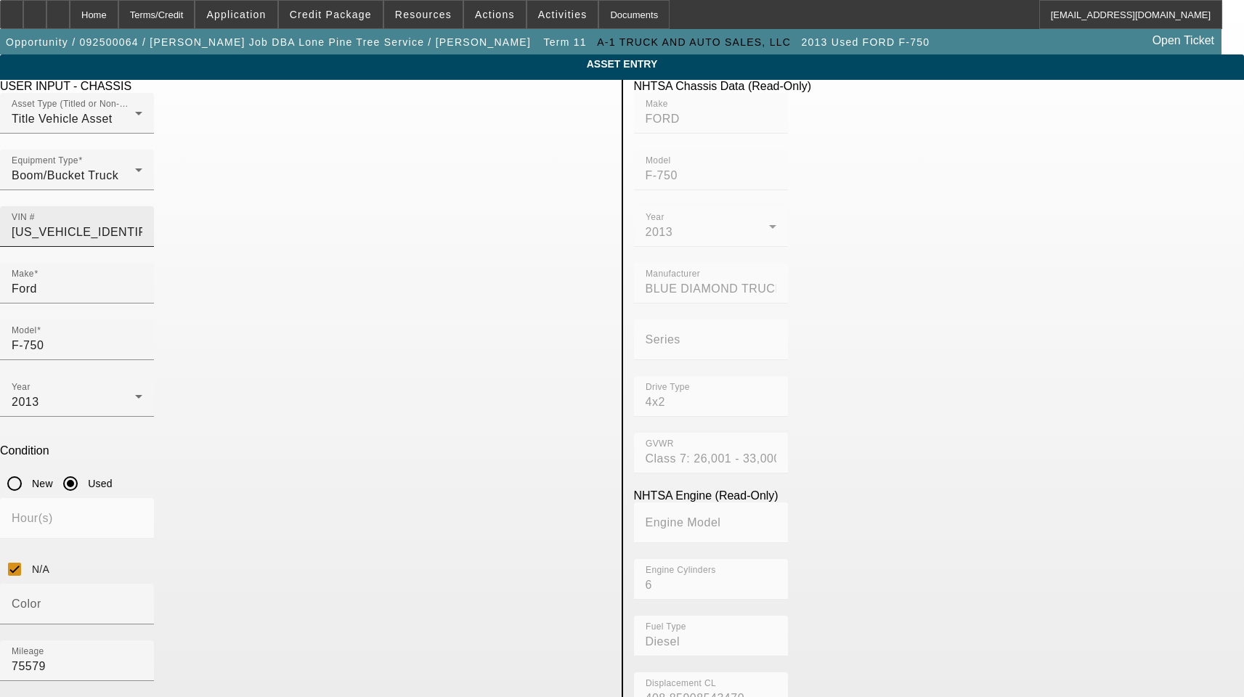
click at [142, 224] on input "3FRPF7FC0DV041509" at bounding box center [77, 232] width 131 height 17
type input "FORD"
type input "F-750"
type input "BLUE DIAMOND TRUCK, S. DE R. L. DE C. V."
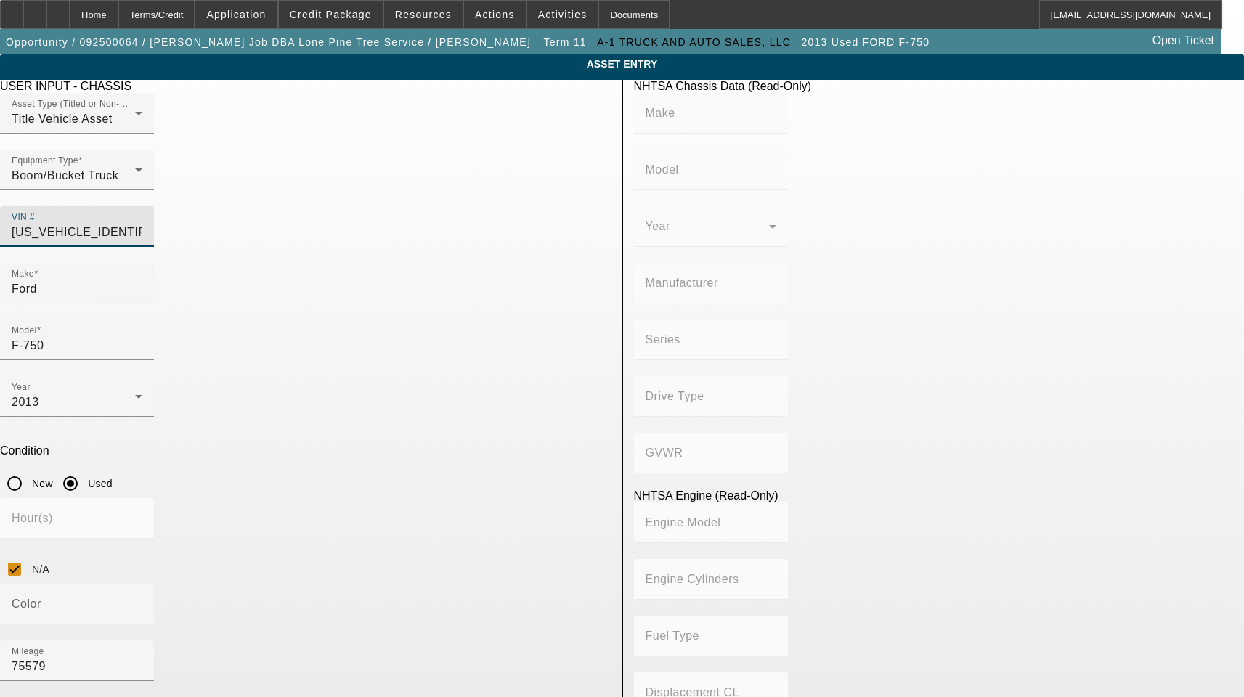
type input "4x2"
type input "Class 7: 26,001 - 33,000 lb (11,794 - 14,969 kg)"
type input "6"
type input "Diesel"
type input "408.85908543470"
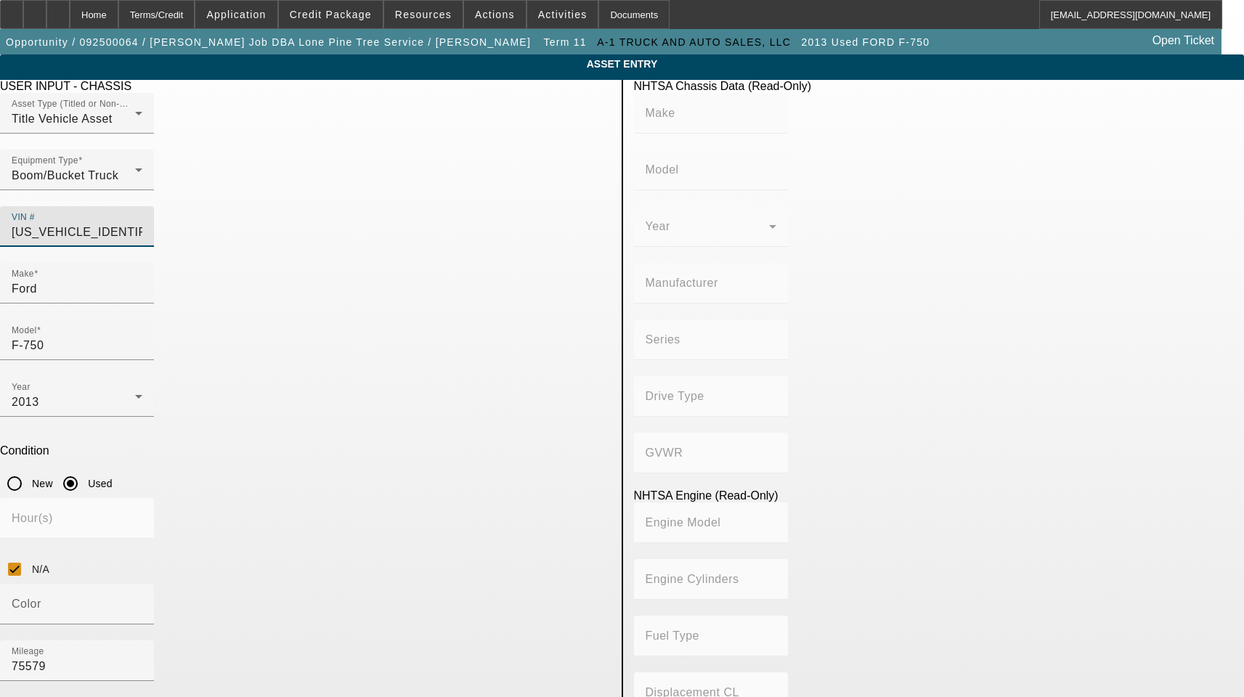
type input "6.7"
click at [142, 280] on input "Ford" at bounding box center [77, 288] width 131 height 17
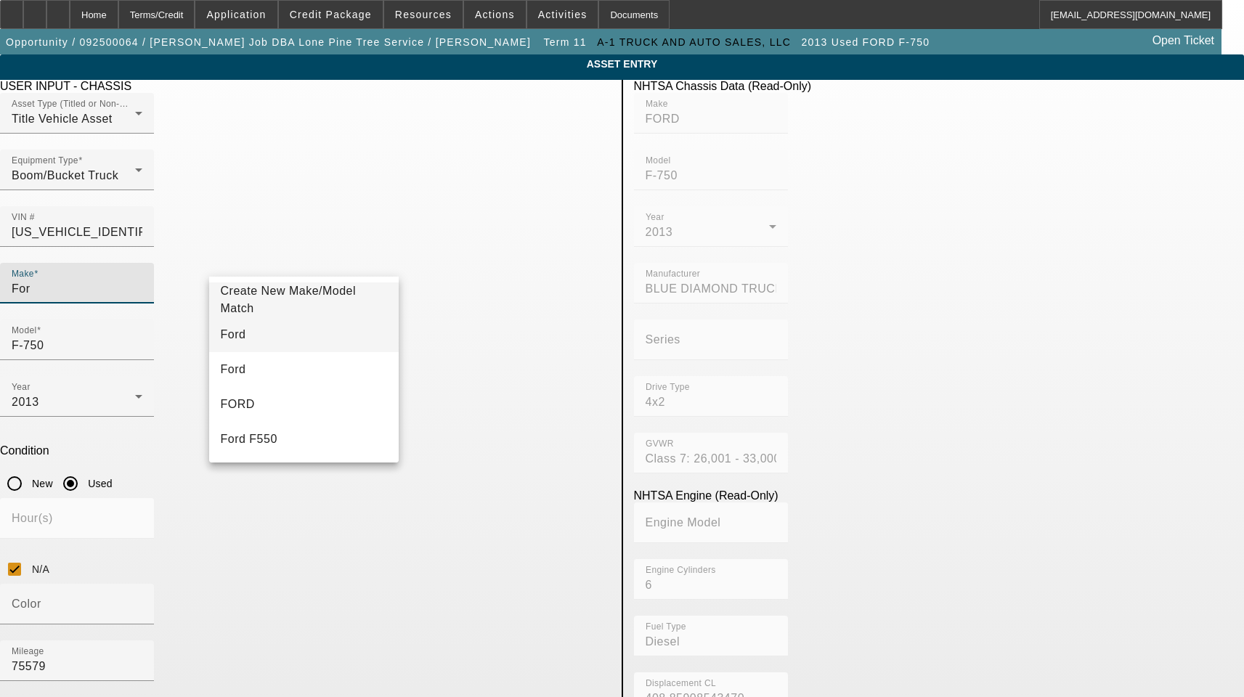
type input "For"
click at [280, 331] on mat-option "Ford" at bounding box center [304, 334] width 190 height 35
type input "Ford"
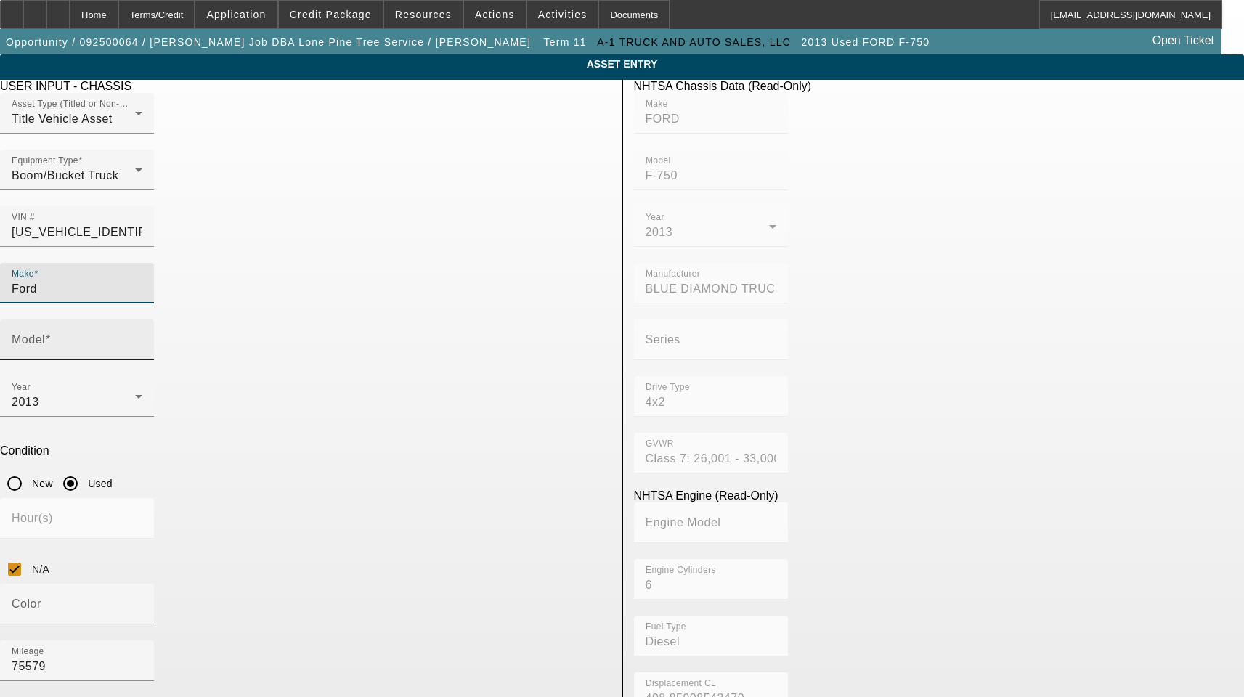
click at [45, 333] on mat-label "Model" at bounding box center [28, 339] width 33 height 12
click at [142, 337] on input "Model" at bounding box center [77, 345] width 131 height 17
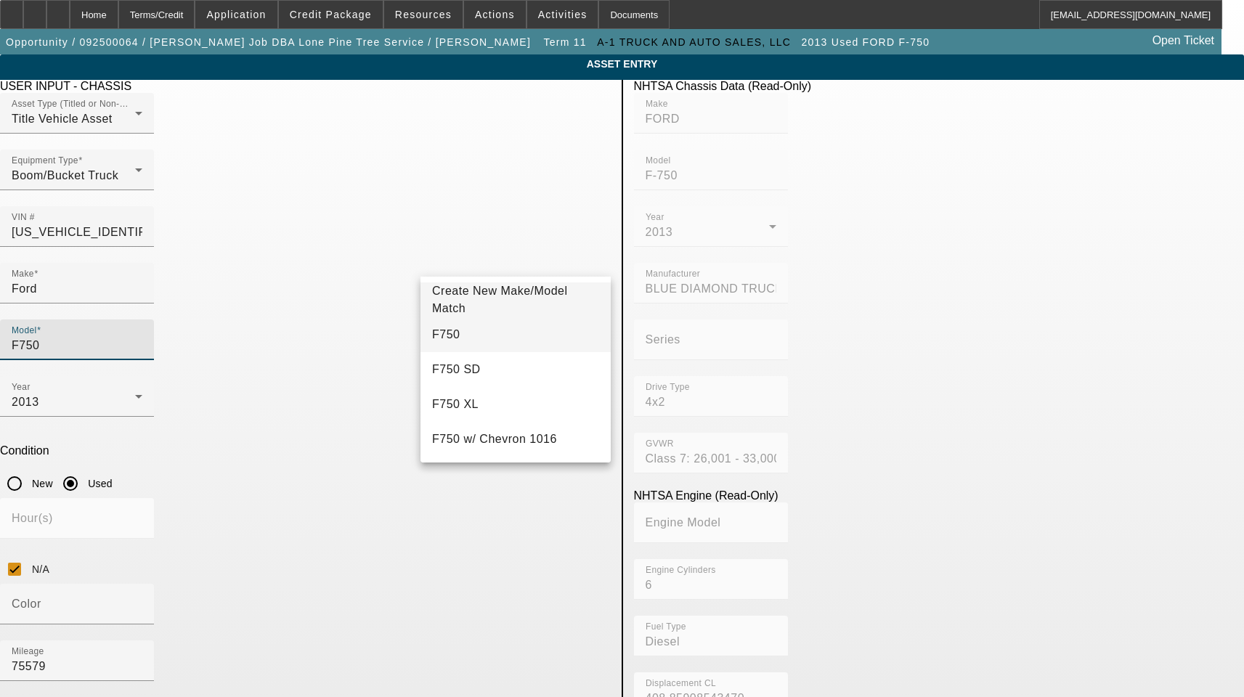
type input "F750"
click at [540, 332] on mat-option "F750" at bounding box center [515, 334] width 190 height 35
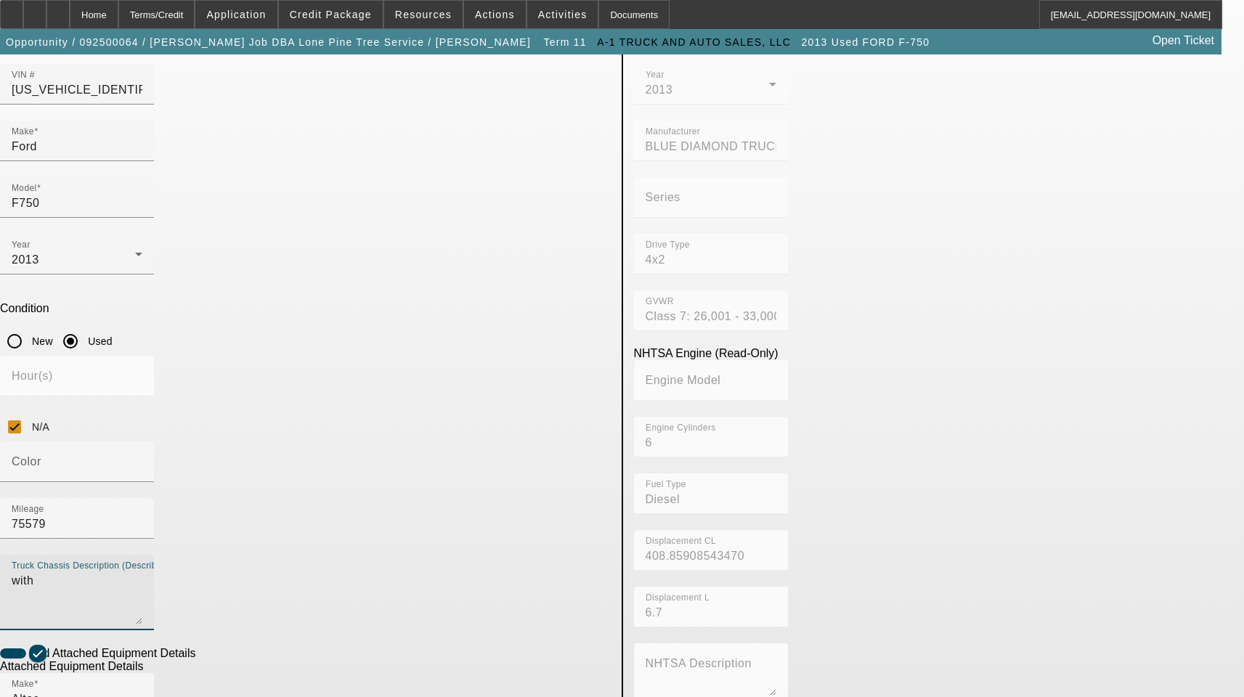
scroll to position [145, 0]
type textarea "with"
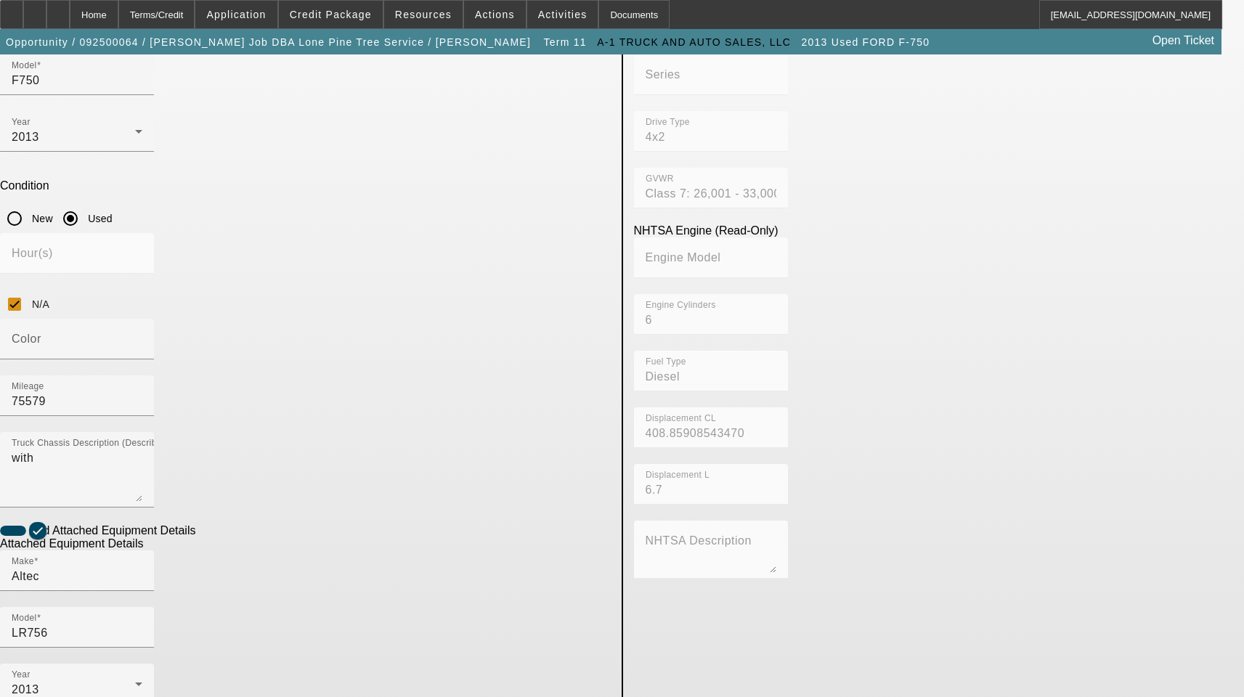
scroll to position [290, 0]
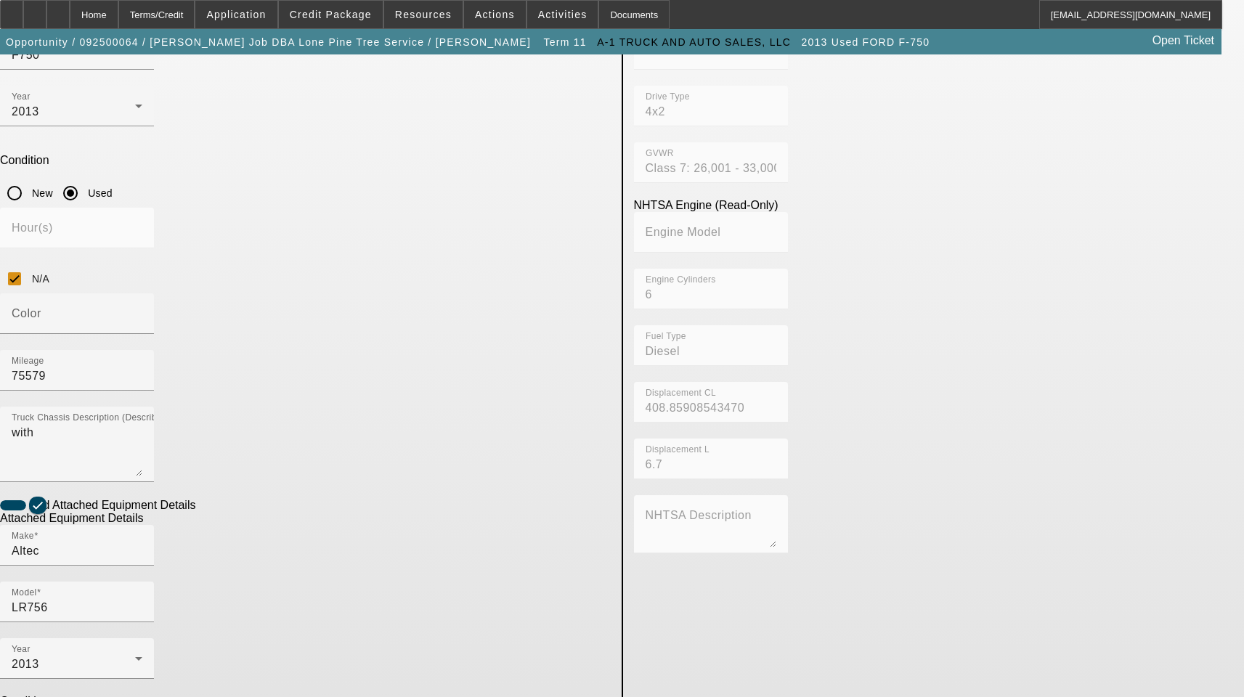
type textarea "61' Working Height Forestry Bucket Includes All Accessories, Attachments and Op…"
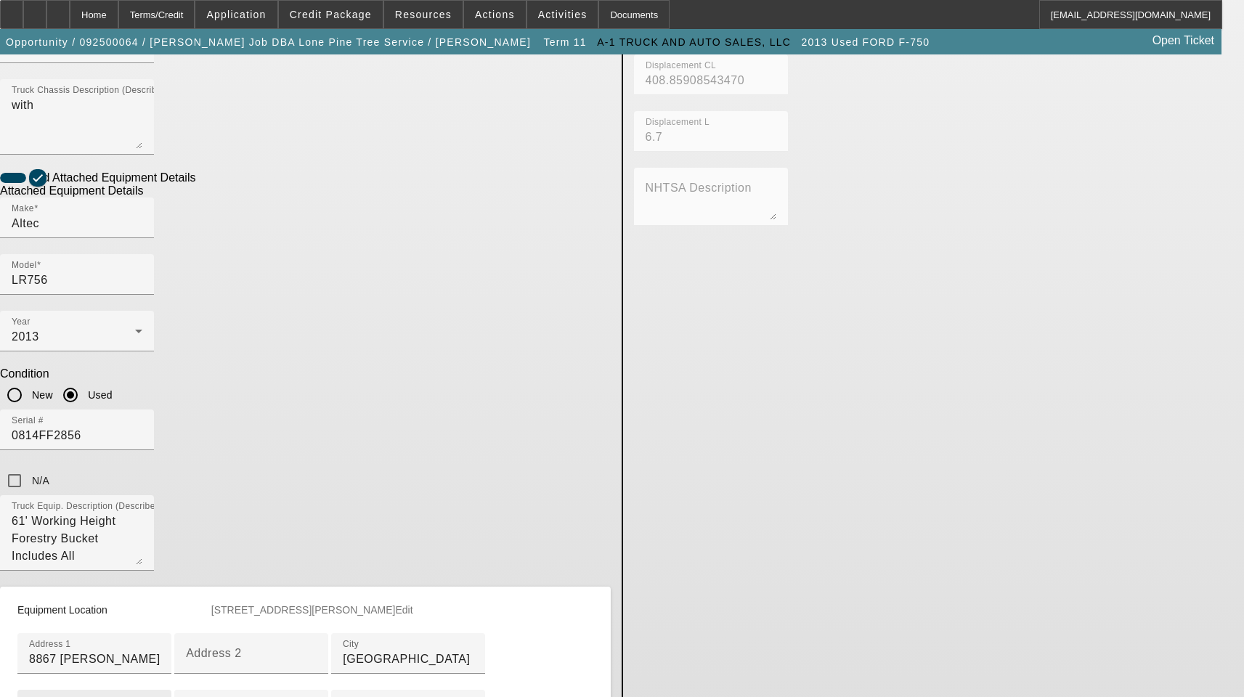
scroll to position [654, 0]
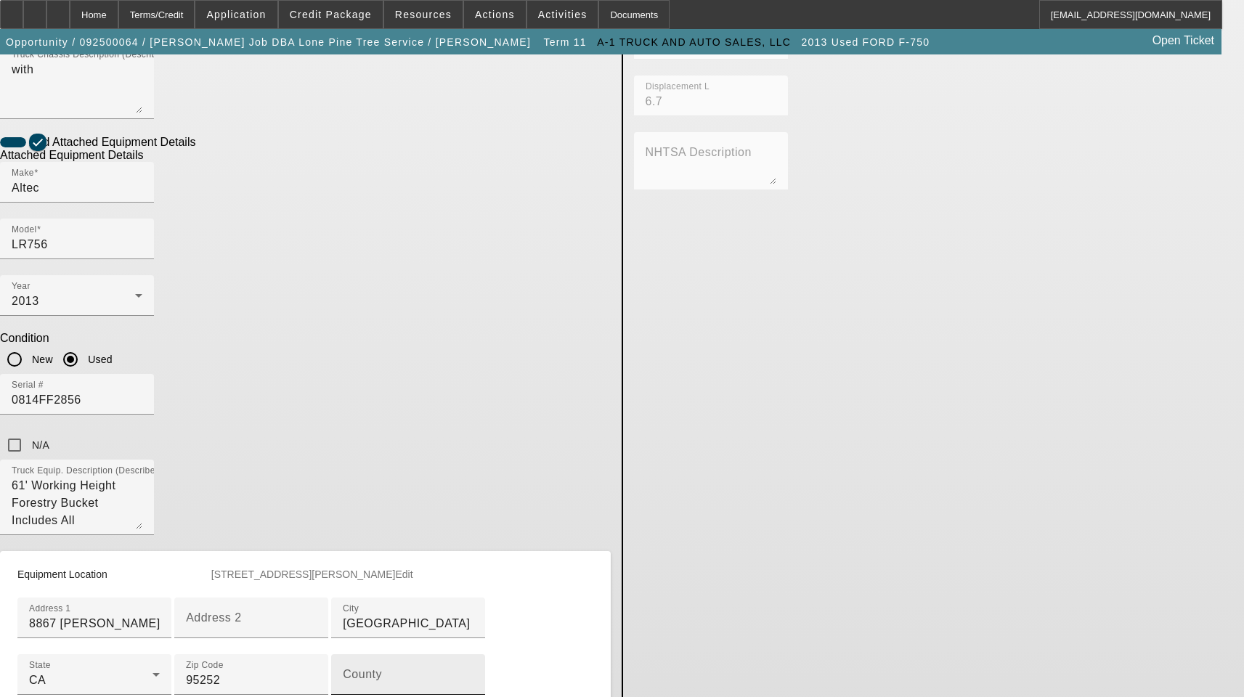
click at [343, 672] on input "County" at bounding box center [408, 680] width 131 height 17
paste input "Calaveras"
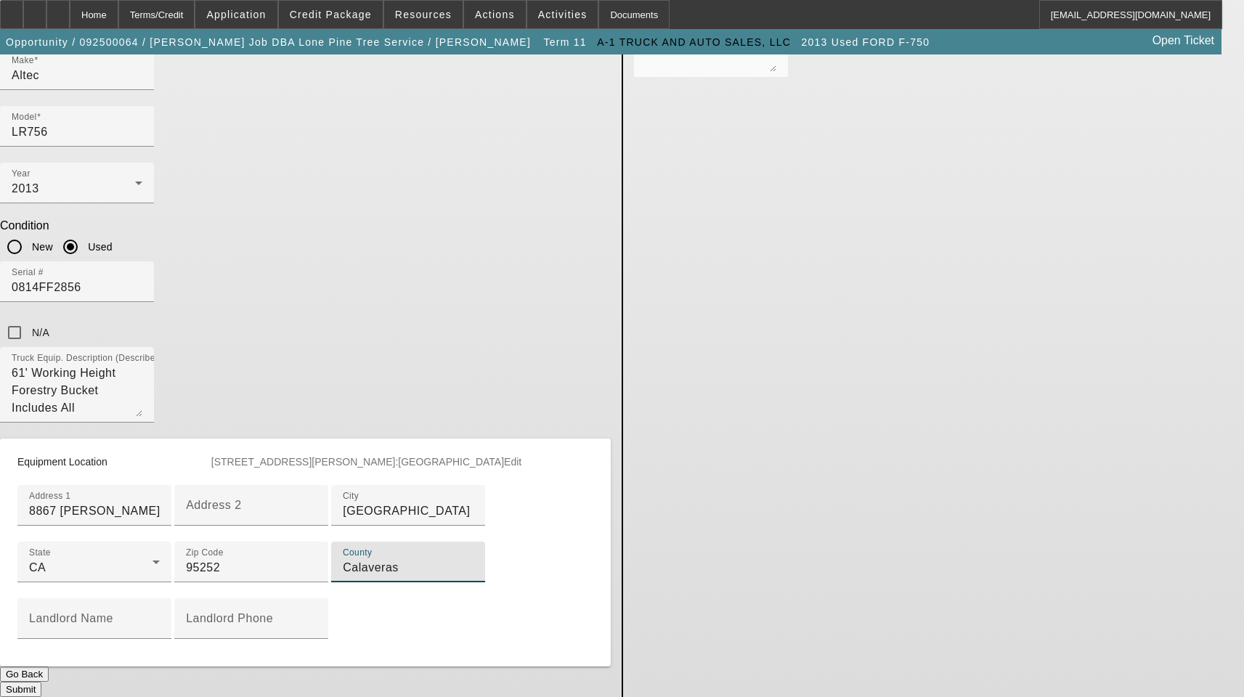
scroll to position [792, 0]
type input "Calaveras"
click at [41, 682] on button "Submit" at bounding box center [20, 689] width 41 height 15
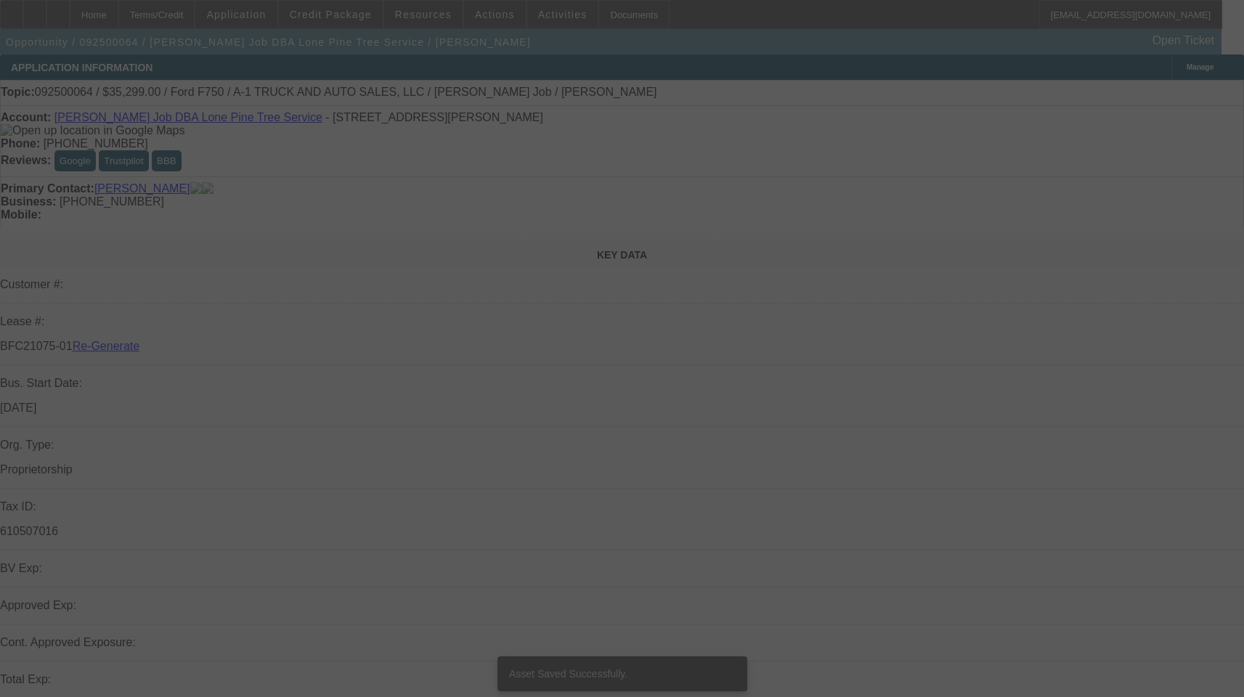
select select "3"
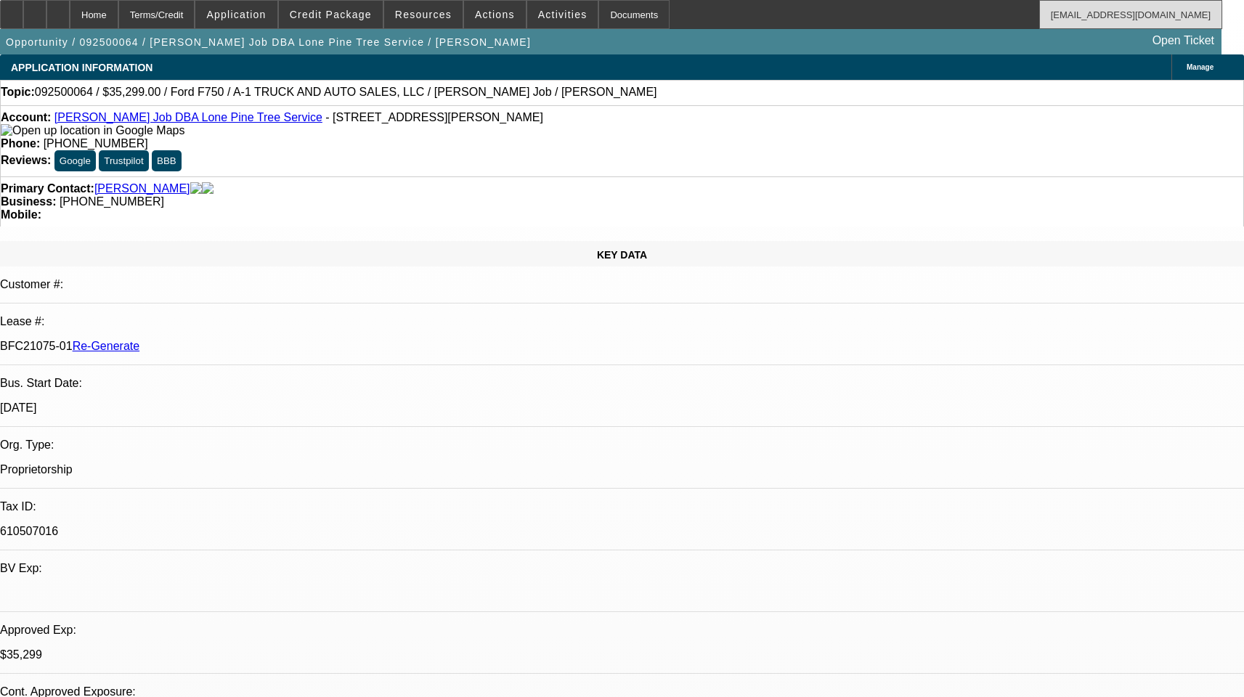
select select "0"
select select "2"
select select "0.1"
select select "1"
select select "2"
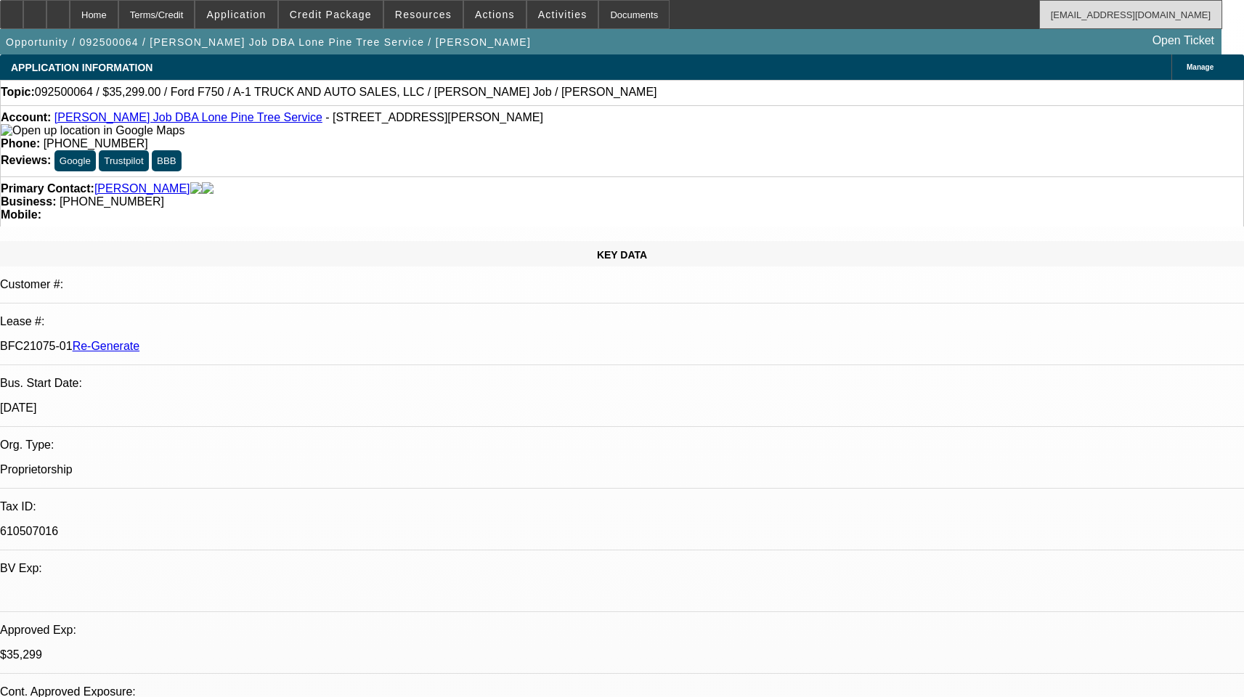
select select "4"
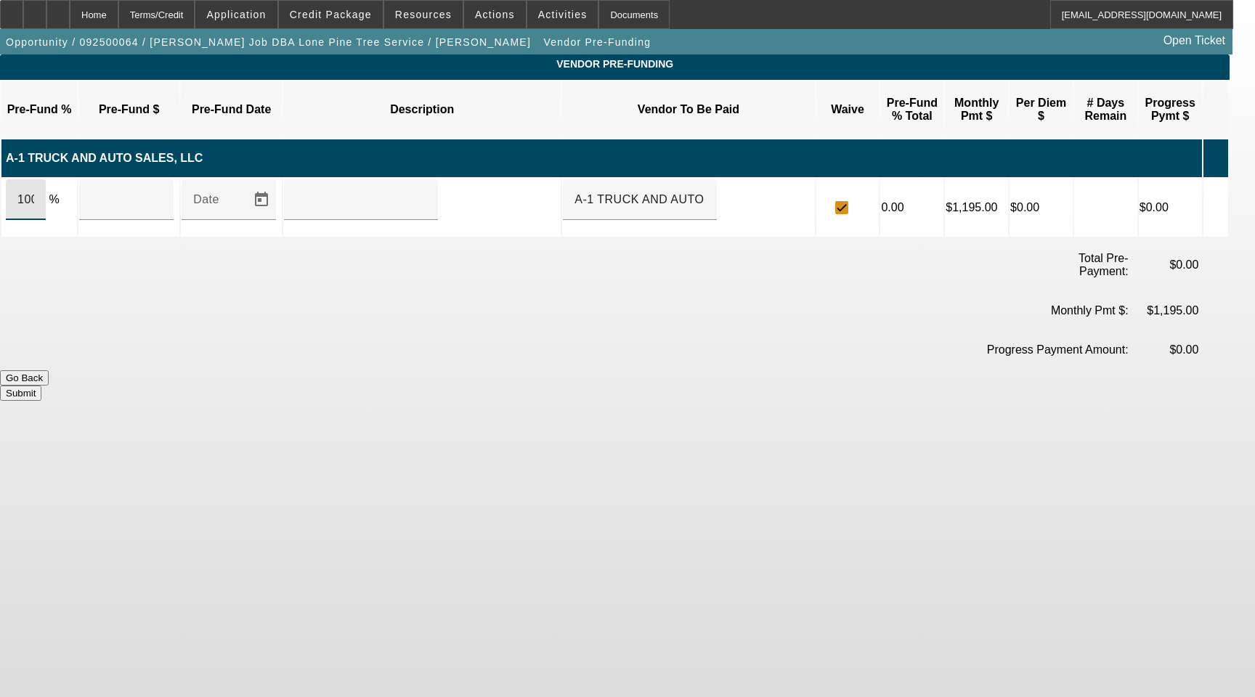
click at [34, 191] on input "100" at bounding box center [25, 199] width 17 height 17
type input "$42,999.00"
click at [411, 191] on input "text" at bounding box center [361, 199] width 131 height 17
type input "Upon Execution Of This Agreement"
click at [41, 386] on button "Submit" at bounding box center [20, 393] width 41 height 15
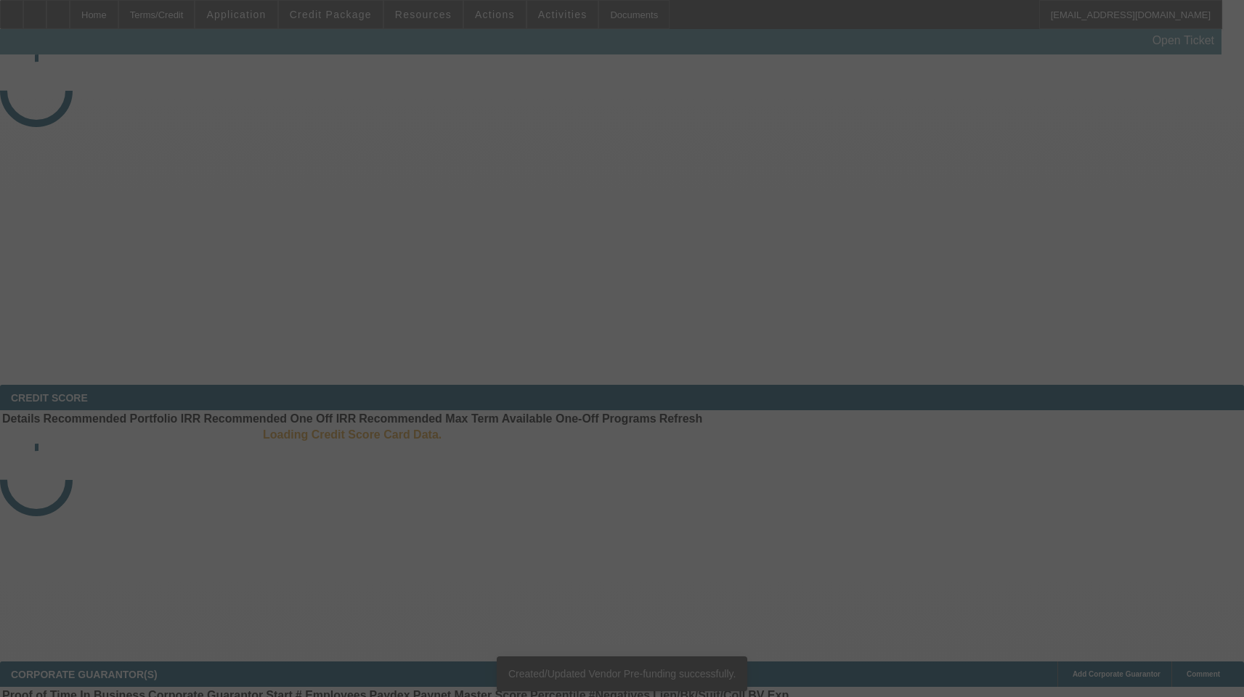
select select "3"
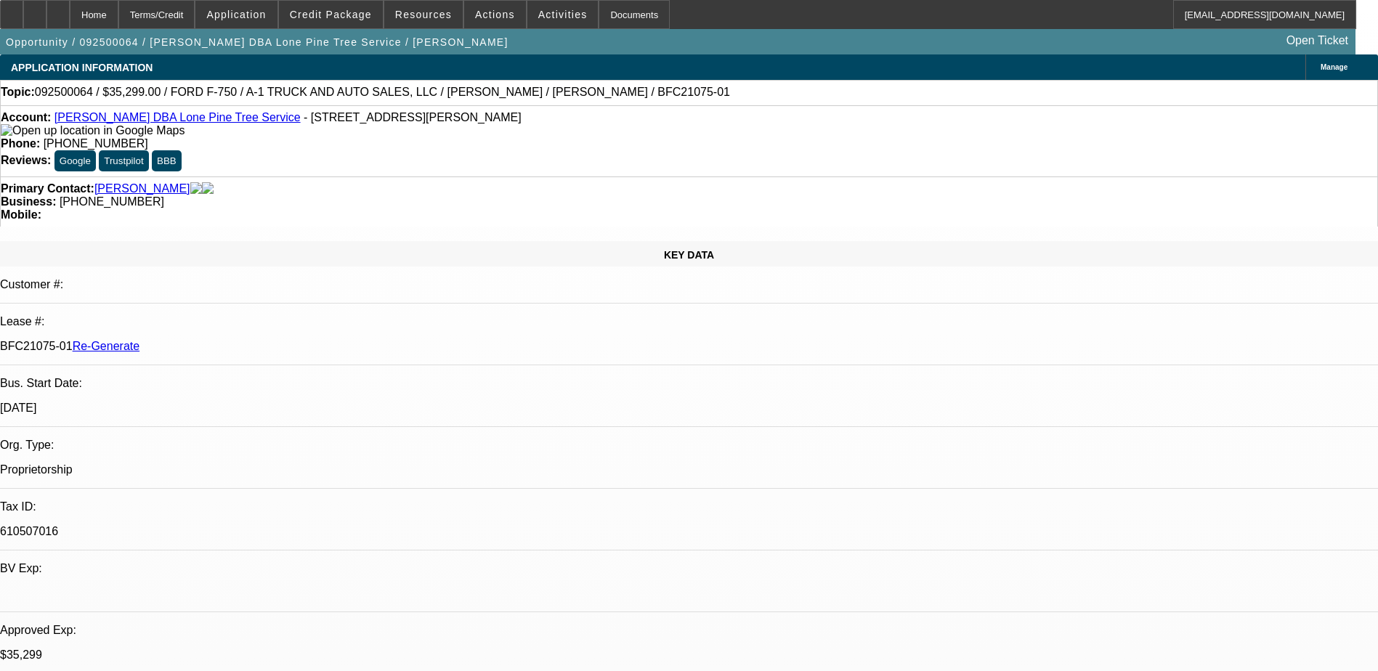
select select "3"
select select "0"
select select "2"
select select "0.1"
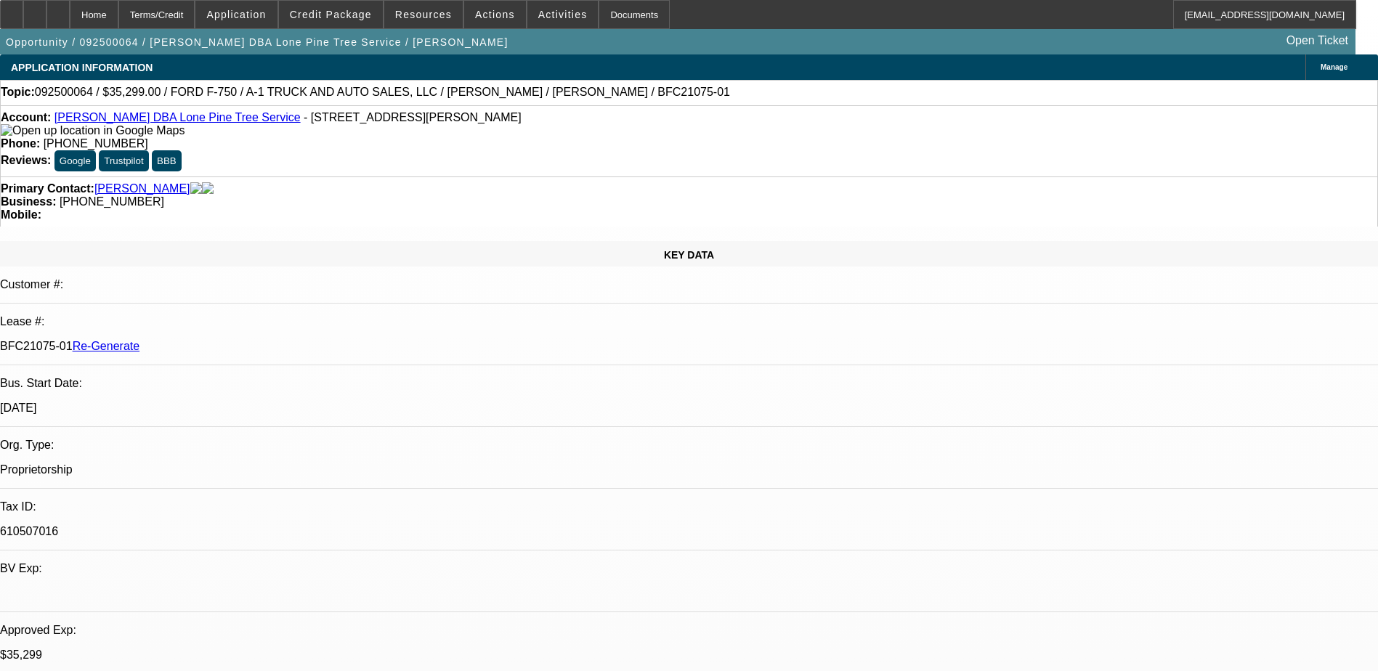
select select "4"
click at [489, 17] on span "Actions" at bounding box center [495, 15] width 40 height 12
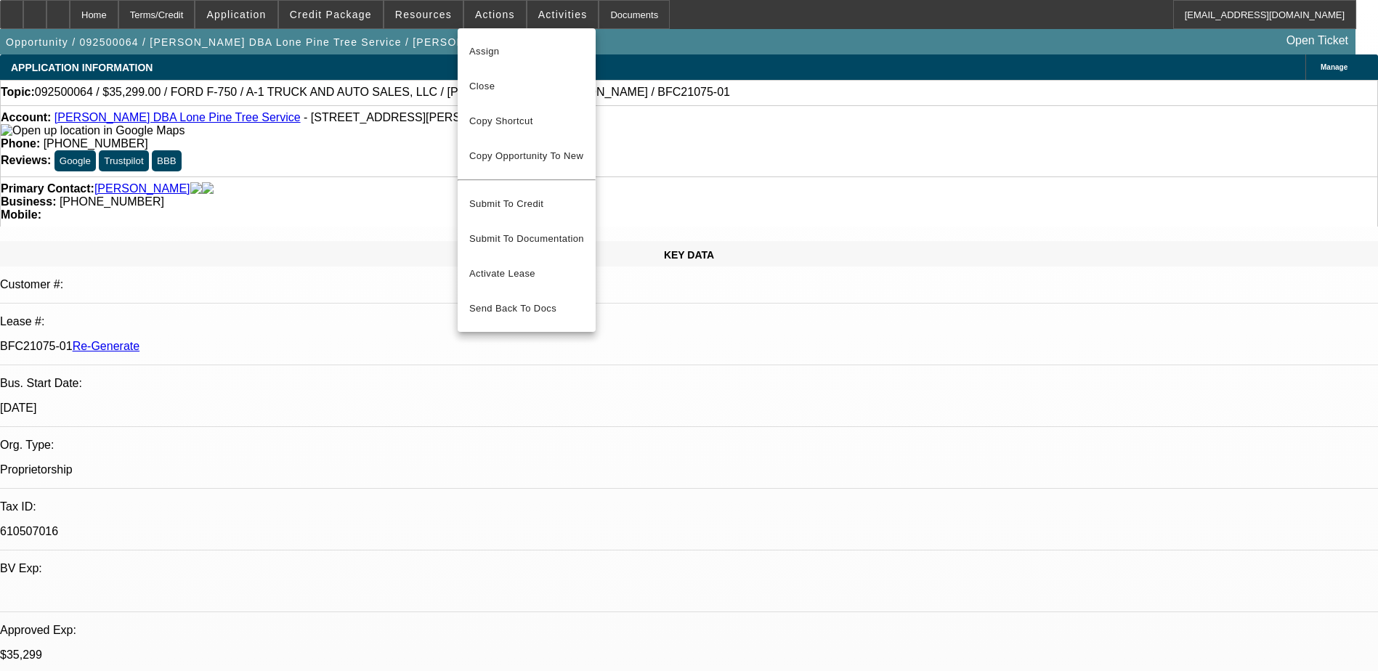
click at [545, 7] on div at bounding box center [689, 335] width 1378 height 671
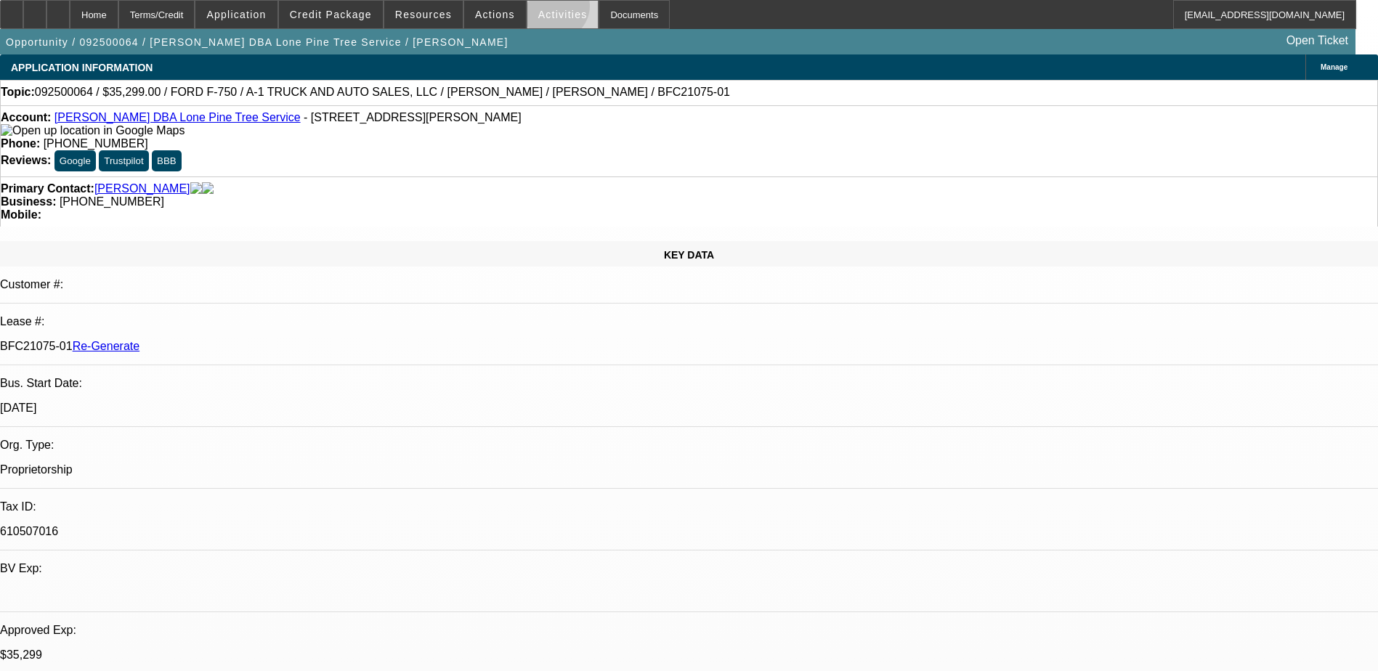
click at [540, 9] on span "Activities" at bounding box center [562, 15] width 49 height 12
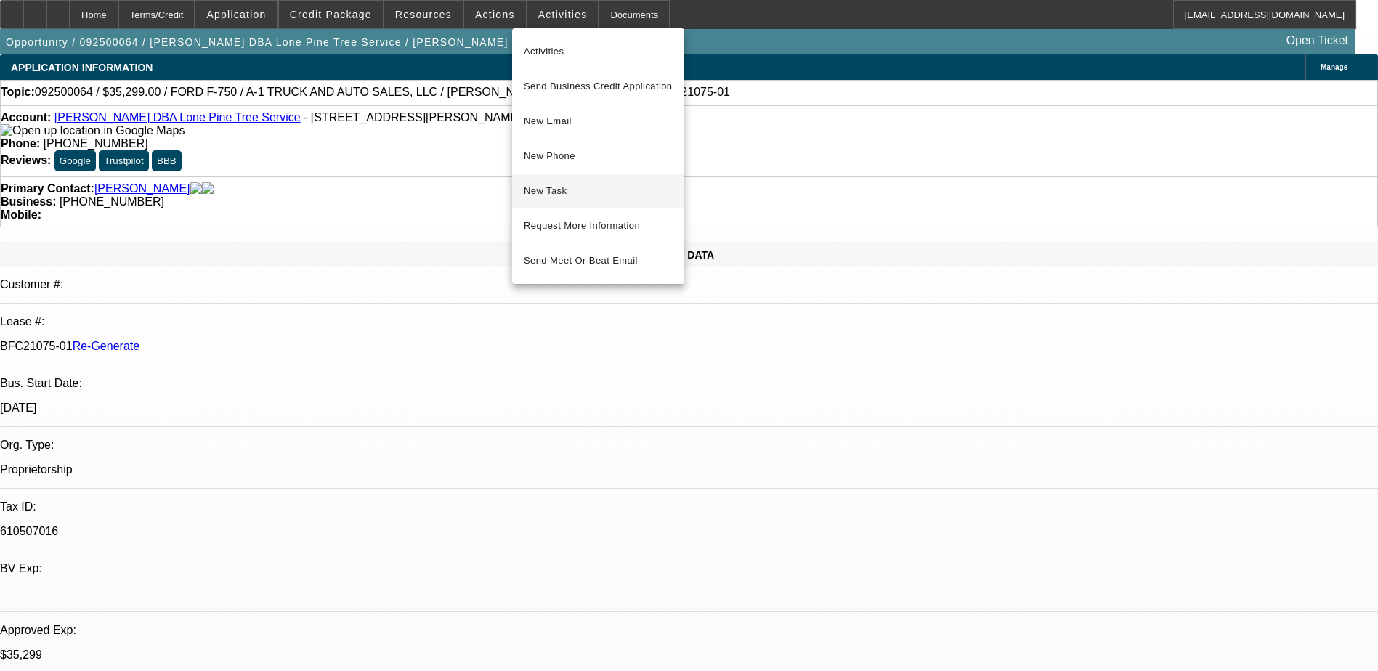
click at [555, 192] on span "New Task" at bounding box center [598, 190] width 149 height 17
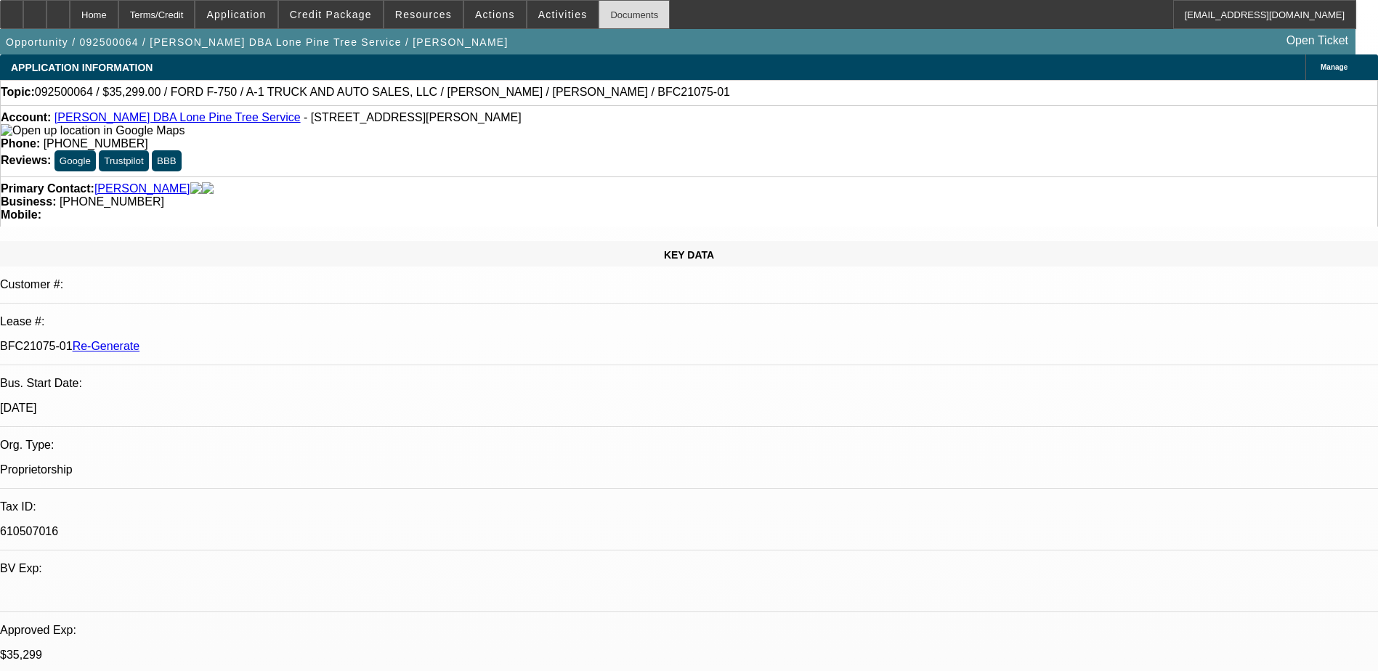
click at [602, 22] on div "Documents" at bounding box center [633, 14] width 71 height 29
click at [670, 65] on div "APPLICATION INFORMATION Manage" at bounding box center [689, 66] width 1378 height 25
click at [362, 14] on span "Credit Package" at bounding box center [331, 15] width 82 height 12
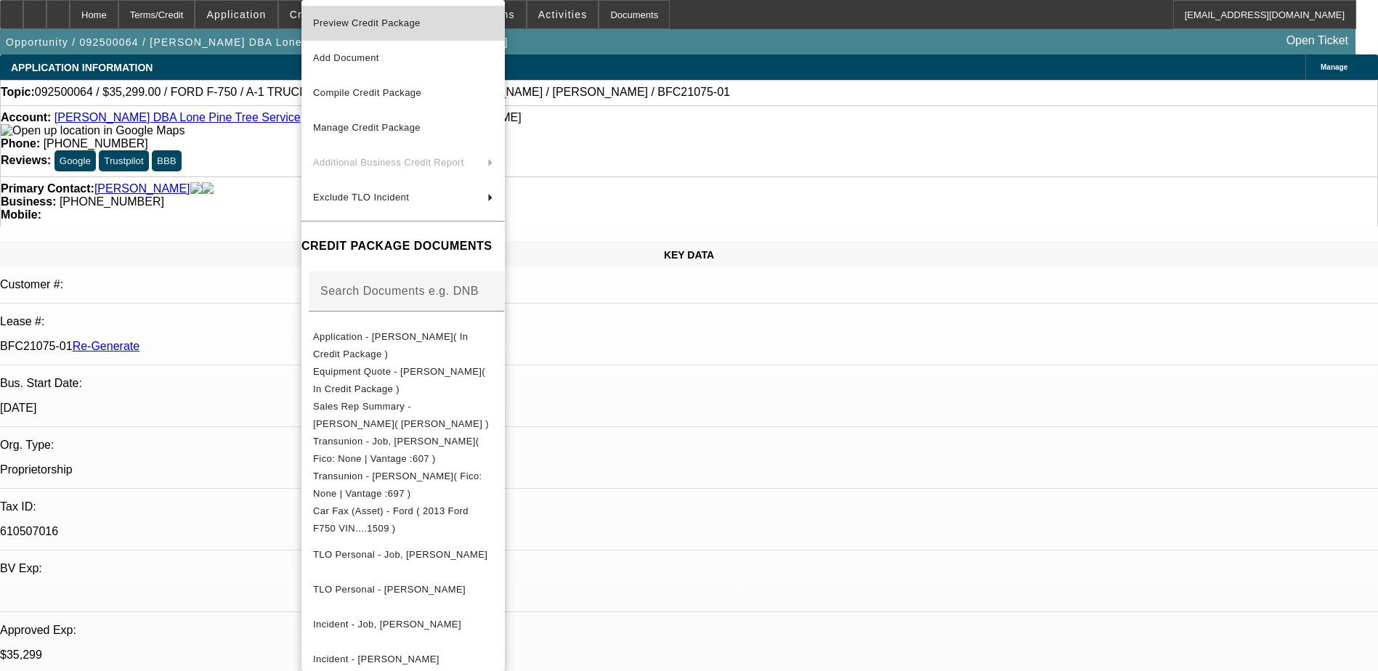
click at [388, 28] on span "Preview Credit Package" at bounding box center [366, 22] width 107 height 11
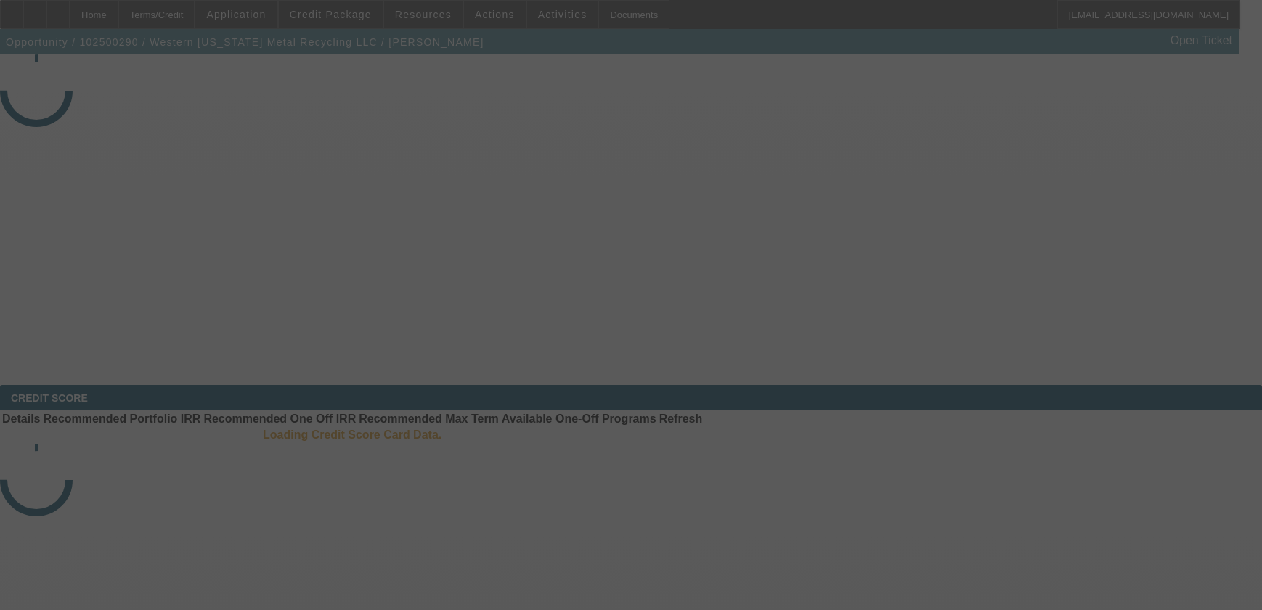
select select "3"
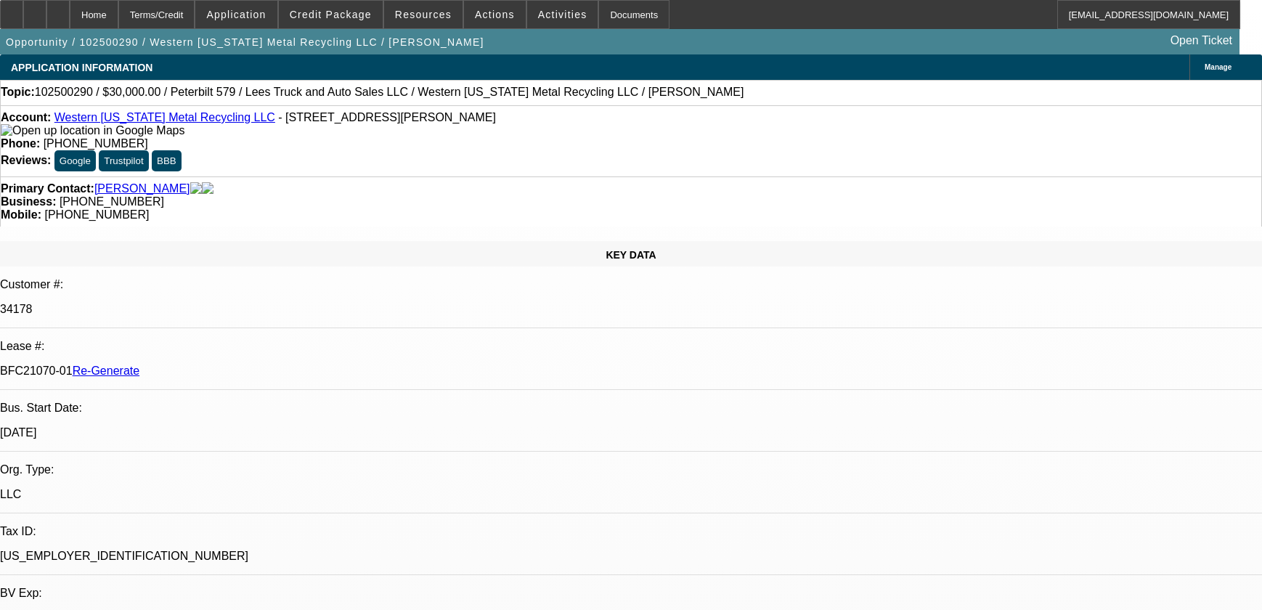
select select "0"
select select "3"
select select "0"
select select "6"
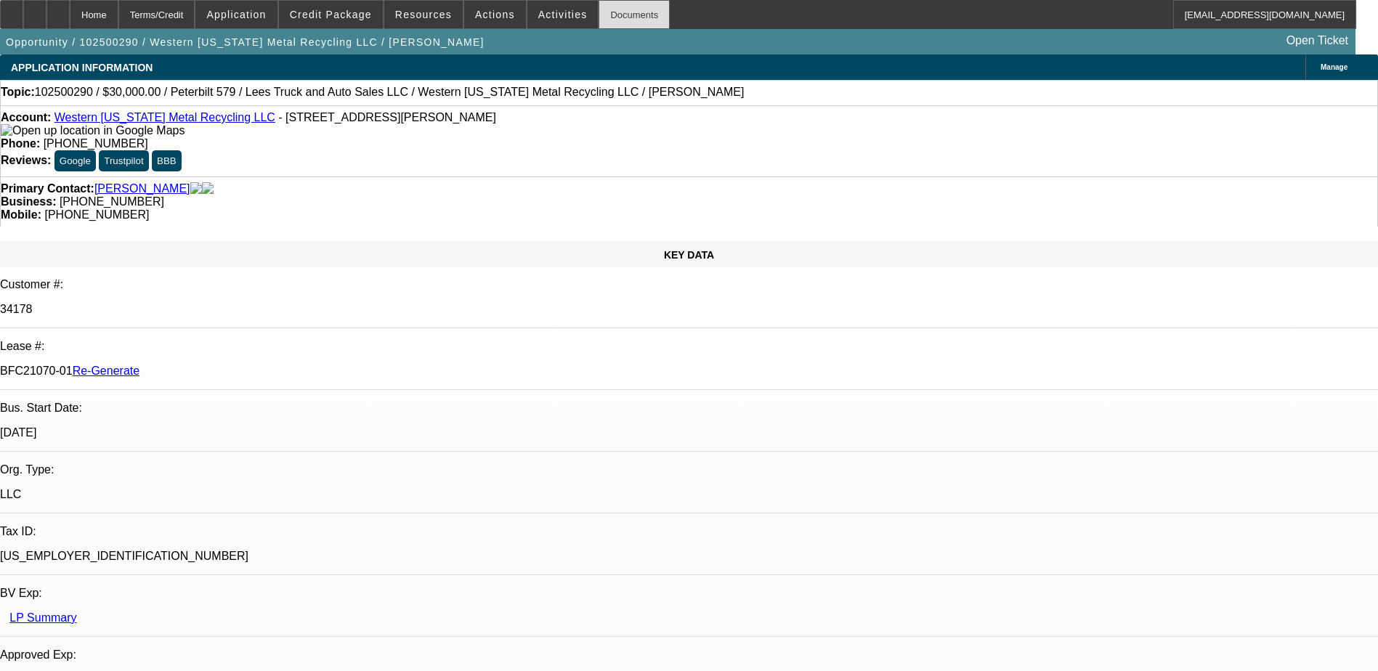
click at [619, 15] on div "Documents" at bounding box center [633, 14] width 71 height 29
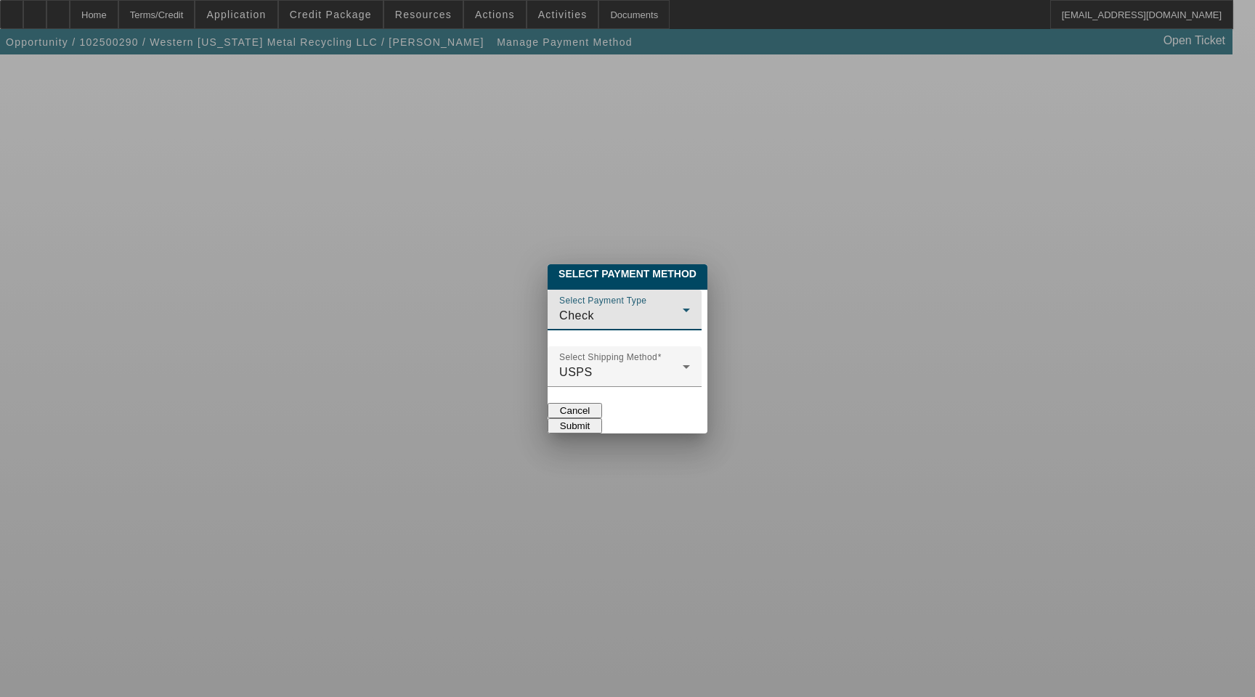
click at [559, 307] on div "Check" at bounding box center [620, 315] width 123 height 17
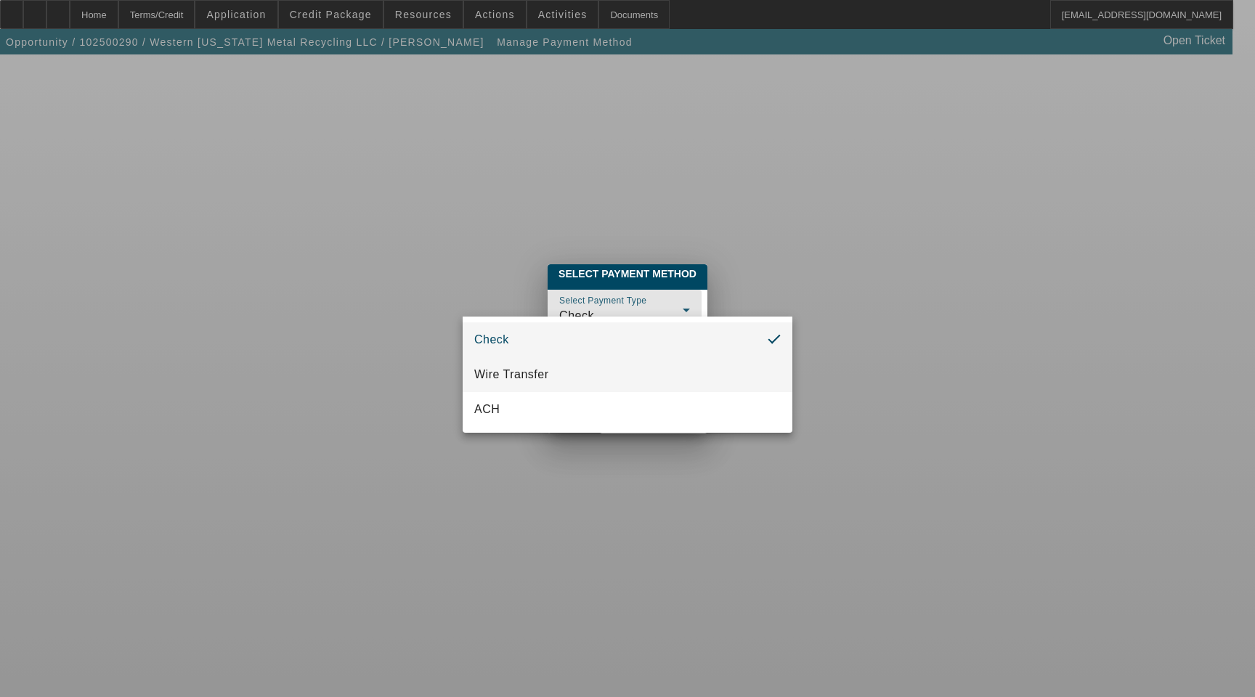
click at [535, 370] on span "Wire Transfer" at bounding box center [511, 374] width 75 height 17
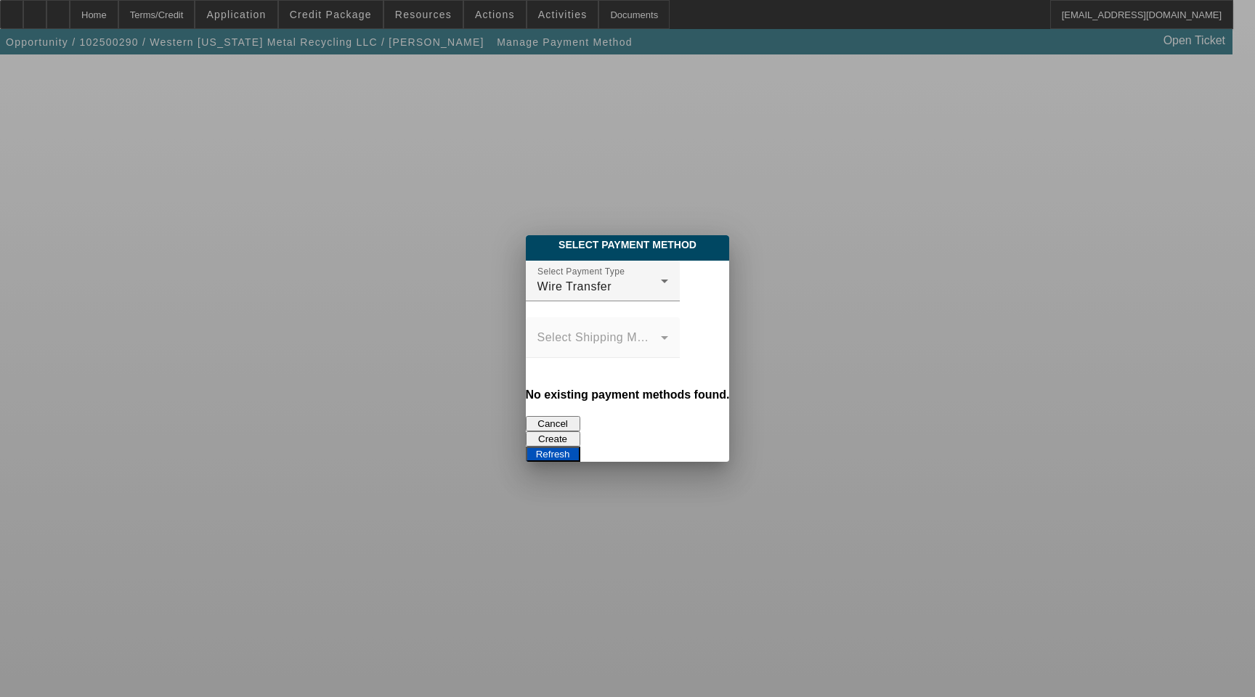
click at [580, 431] on button "Create" at bounding box center [553, 438] width 54 height 15
click at [580, 447] on button "Refresh" at bounding box center [553, 454] width 54 height 15
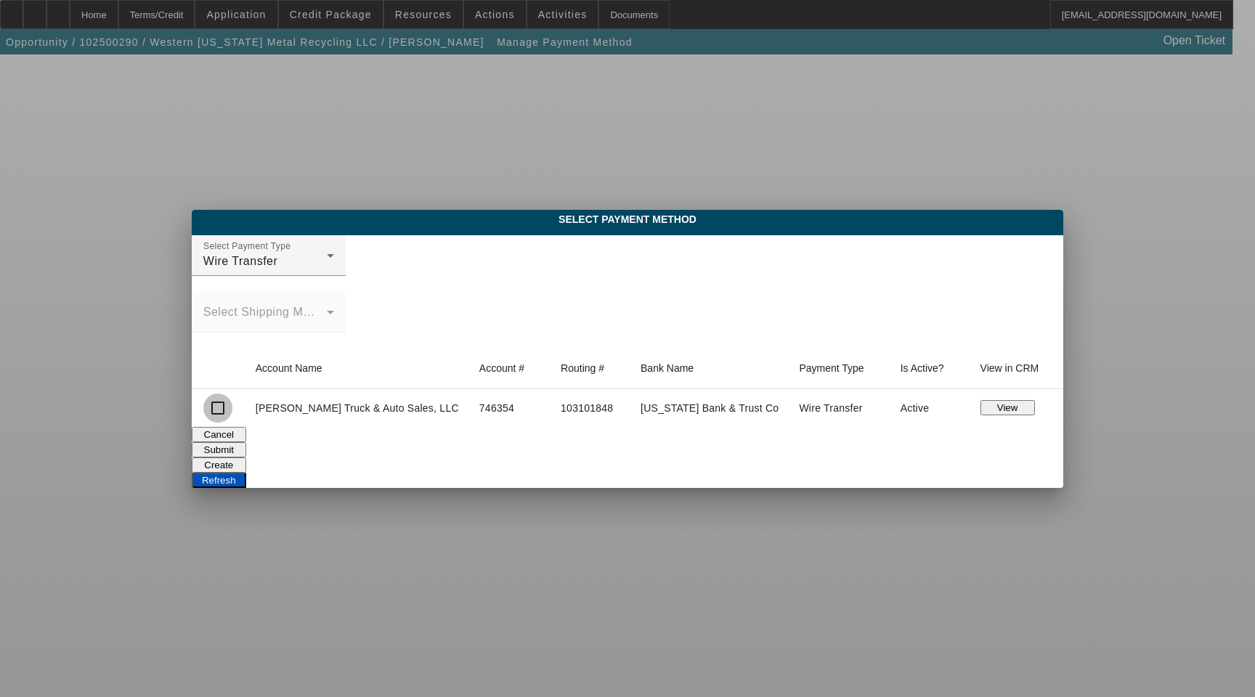
click at [232, 410] on input "checkbox" at bounding box center [217, 408] width 29 height 29
checkbox input "true"
click at [246, 447] on button "Submit" at bounding box center [219, 449] width 54 height 15
